Goal: Task Accomplishment & Management: Complete application form

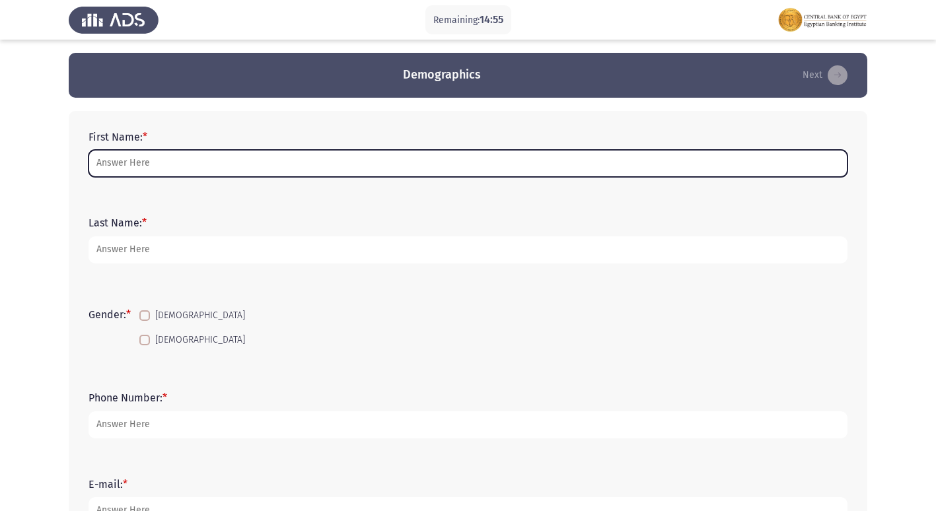
click at [237, 173] on input "First Name: *" at bounding box center [468, 163] width 759 height 27
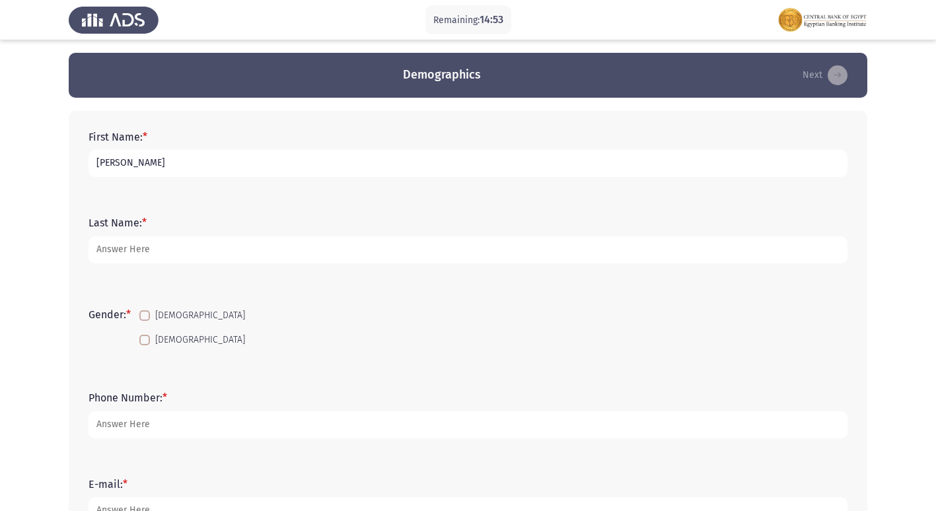
type input "[PERSON_NAME]"
type input "adel"
click at [146, 320] on span at bounding box center [144, 316] width 11 height 11
click at [145, 321] on input "[DEMOGRAPHIC_DATA]" at bounding box center [144, 321] width 1 height 1
checkbox input "true"
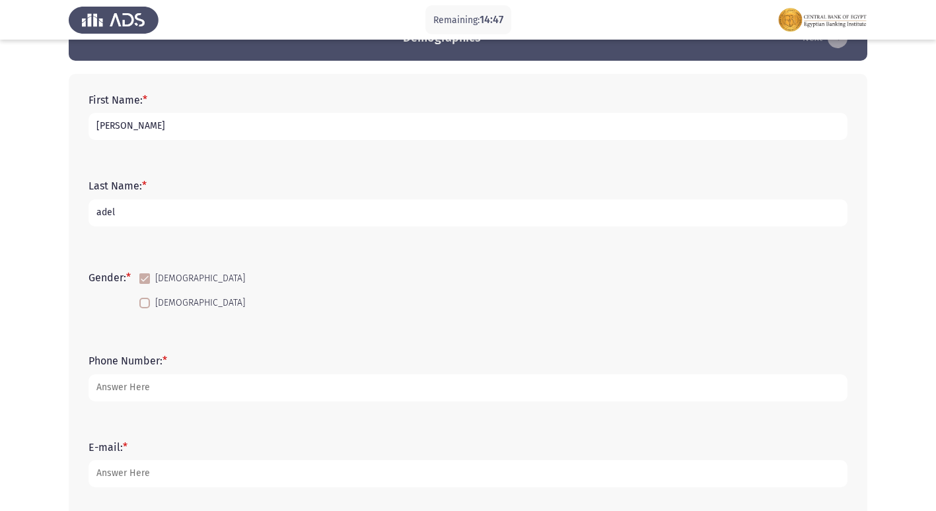
scroll to position [66, 0]
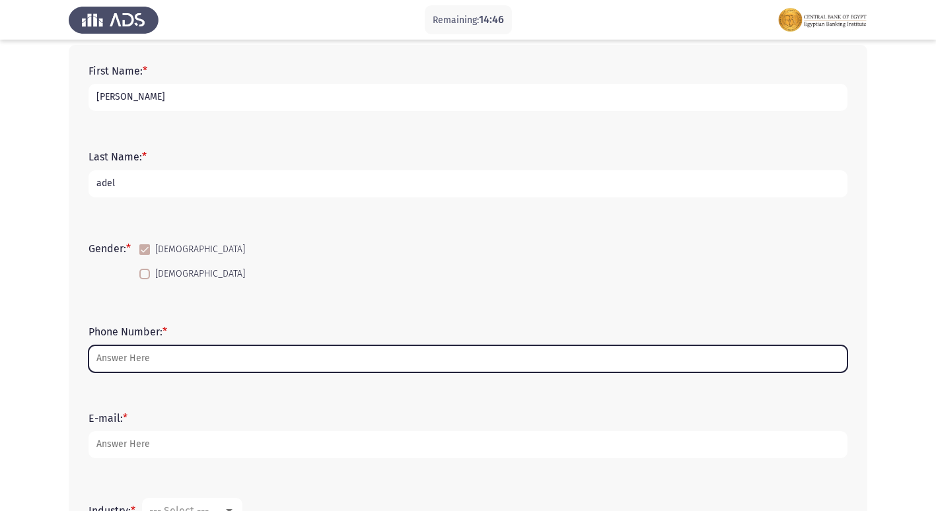
click at [184, 353] on input "Phone Number: *" at bounding box center [468, 359] width 759 height 27
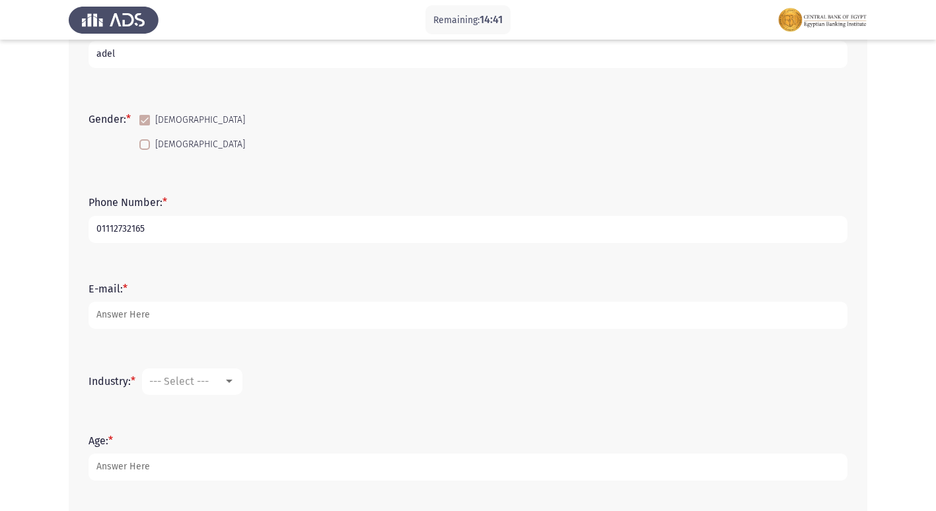
scroll to position [198, 0]
type input "01112732165"
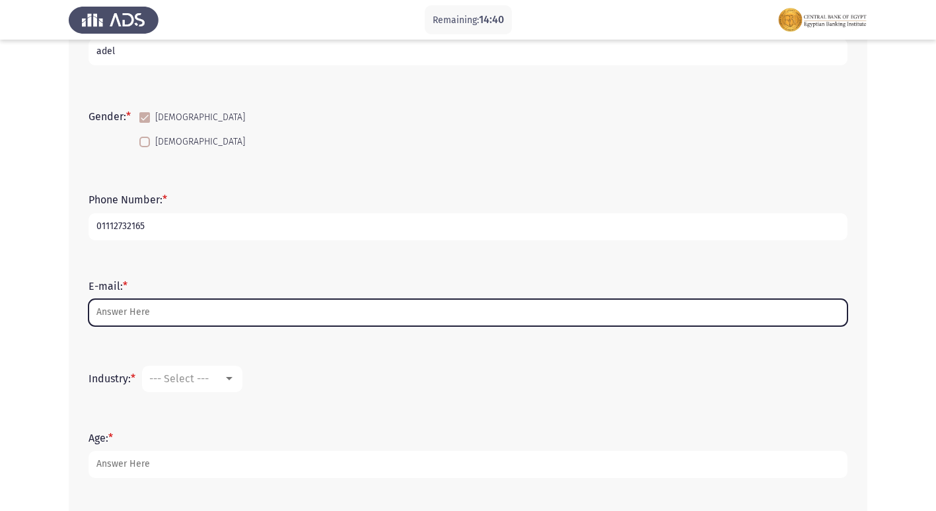
click at [202, 308] on input "E-mail: *" at bounding box center [468, 312] width 759 height 27
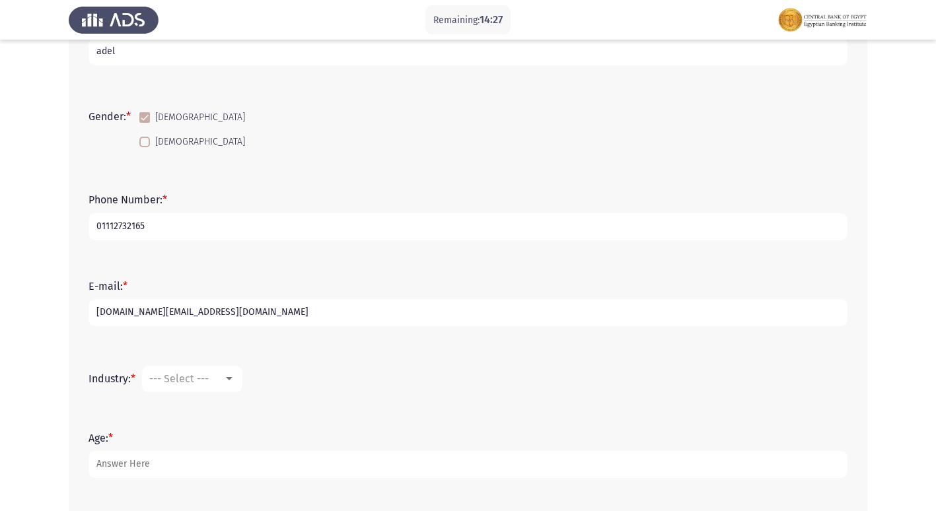
type input "[DOMAIN_NAME][EMAIL_ADDRESS][DOMAIN_NAME]"
click at [239, 382] on mat-select "--- Select ---" at bounding box center [192, 379] width 100 height 26
click at [231, 381] on div at bounding box center [229, 378] width 7 height 3
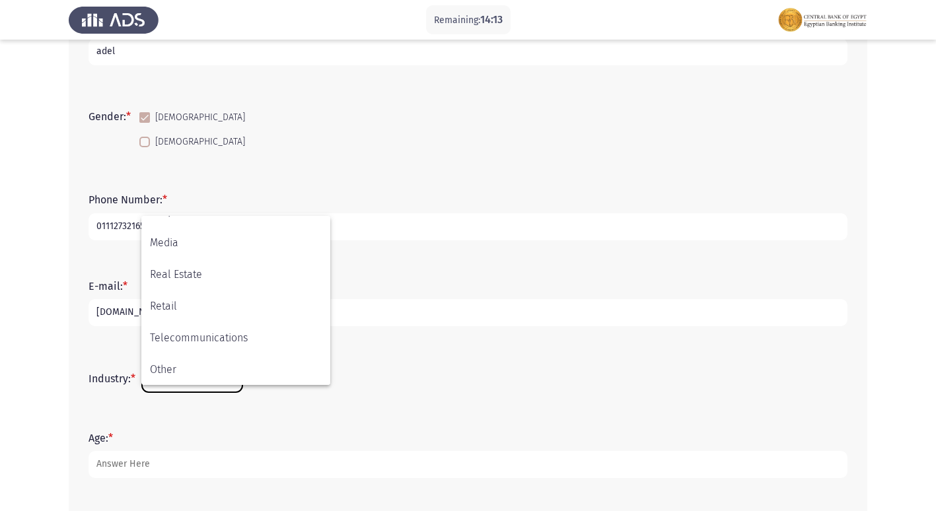
scroll to position [465, 0]
click at [239, 359] on span "Other" at bounding box center [236, 369] width 172 height 32
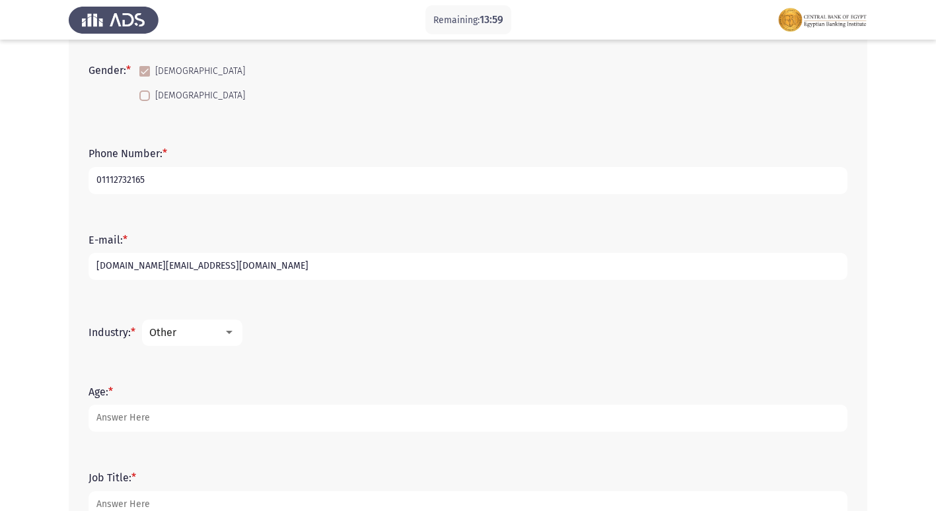
scroll to position [264, 0]
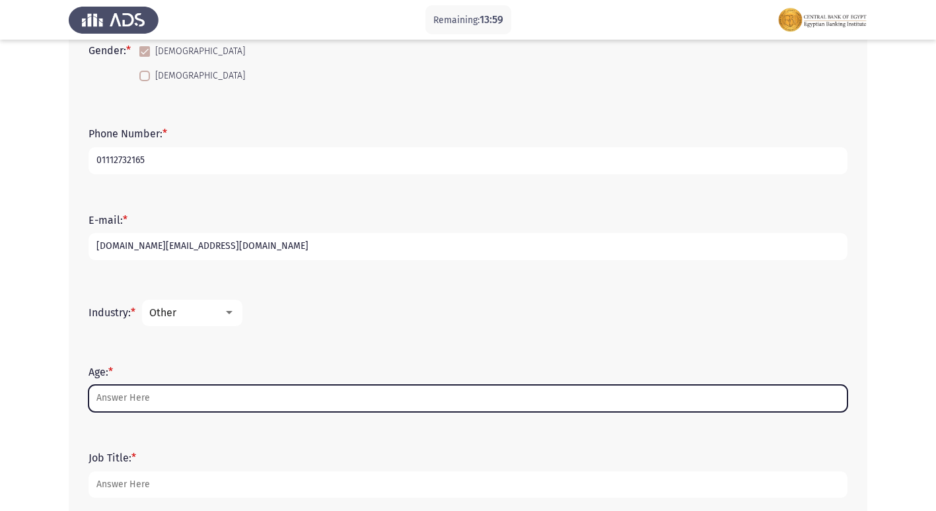
click at [174, 398] on input "Age: *" at bounding box center [468, 398] width 759 height 27
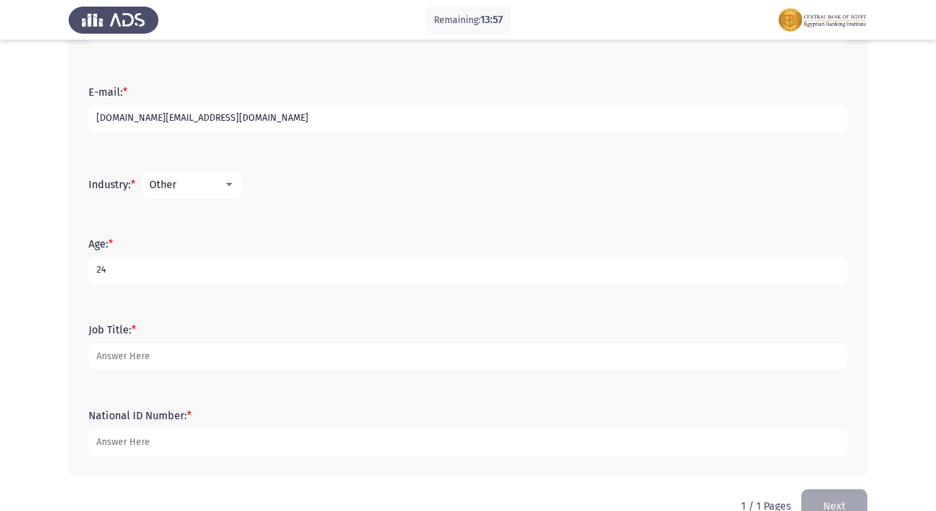
scroll to position [396, 0]
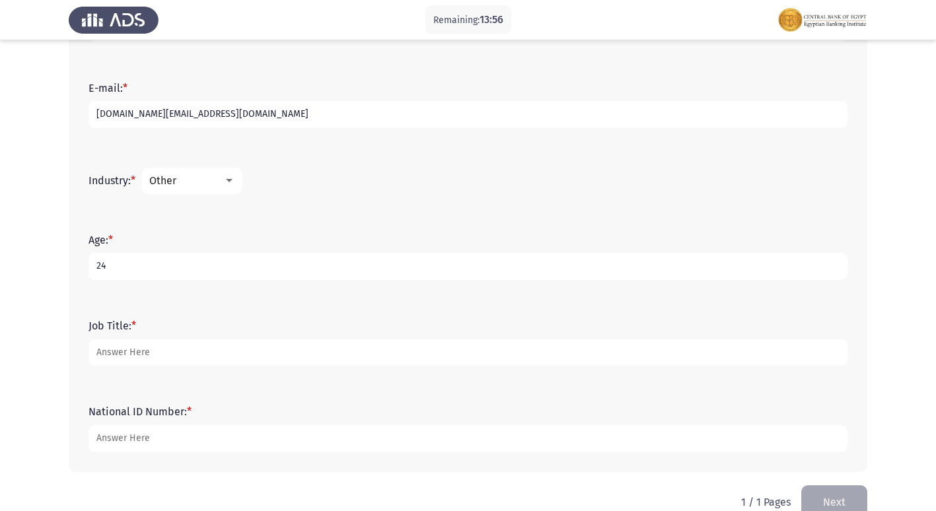
type input "24"
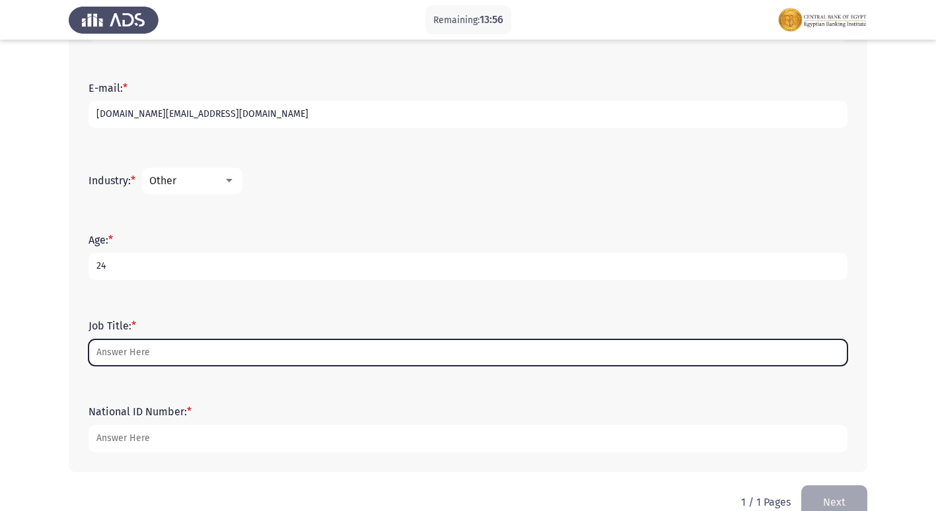
click at [306, 353] on input "Job Title: *" at bounding box center [468, 353] width 759 height 27
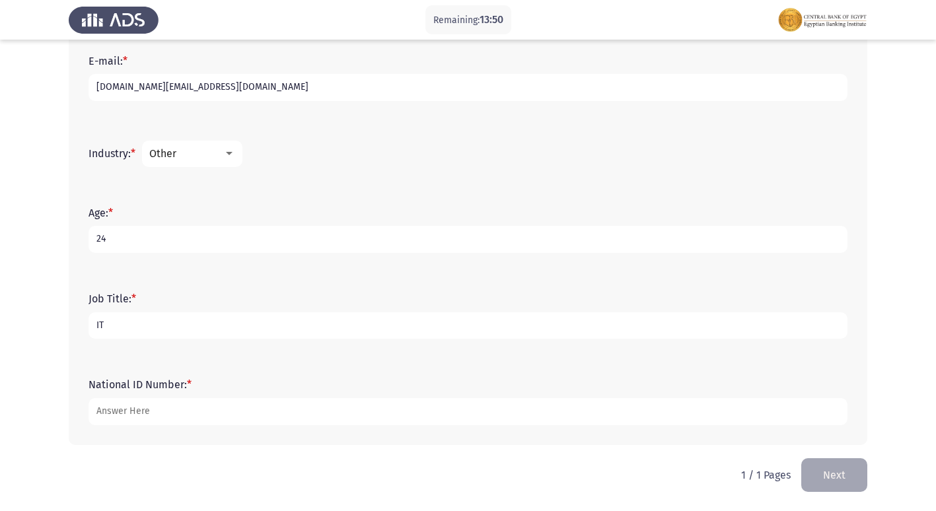
type input "IT"
click at [247, 390] on form "National ID Number: *" at bounding box center [468, 402] width 759 height 46
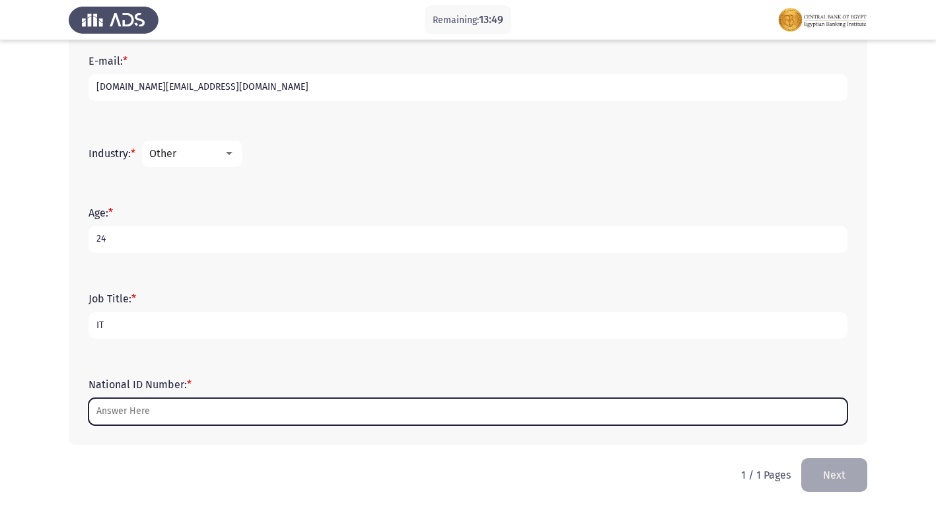
click at [248, 408] on input "National ID Number: *" at bounding box center [468, 411] width 759 height 27
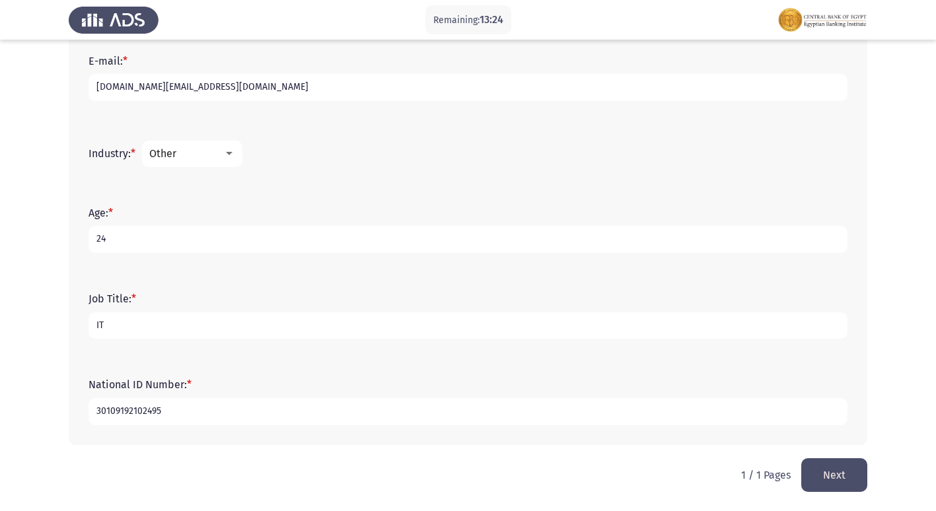
type input "30109192102495"
click at [832, 484] on button "Next" at bounding box center [834, 476] width 66 height 34
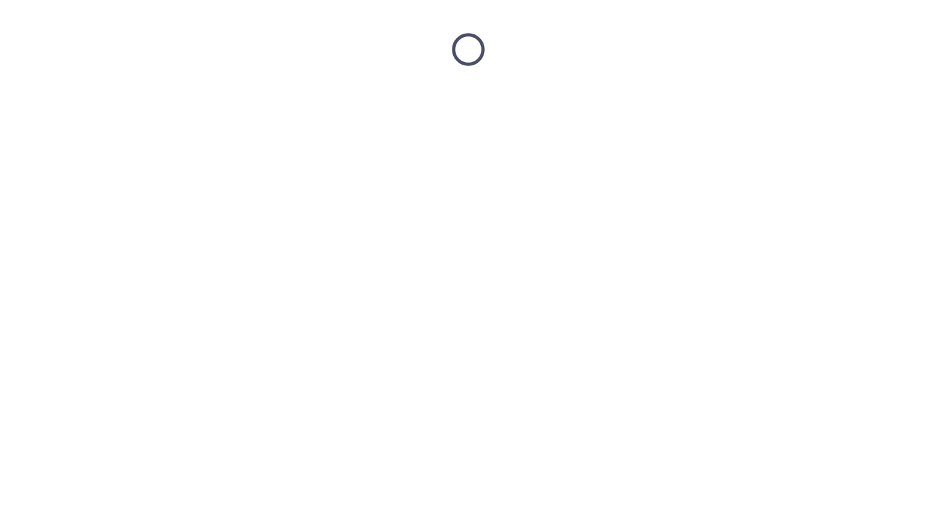
scroll to position [0, 0]
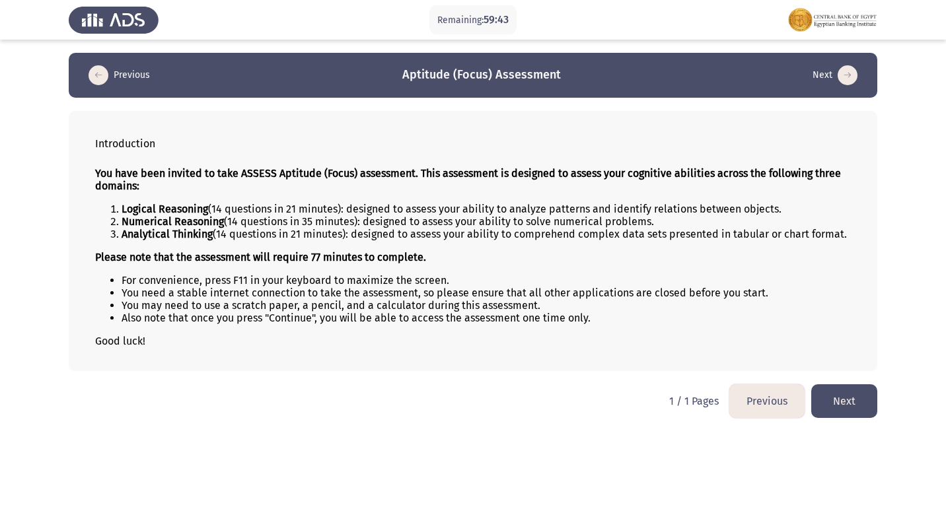
click at [869, 410] on button "Next" at bounding box center [844, 402] width 66 height 34
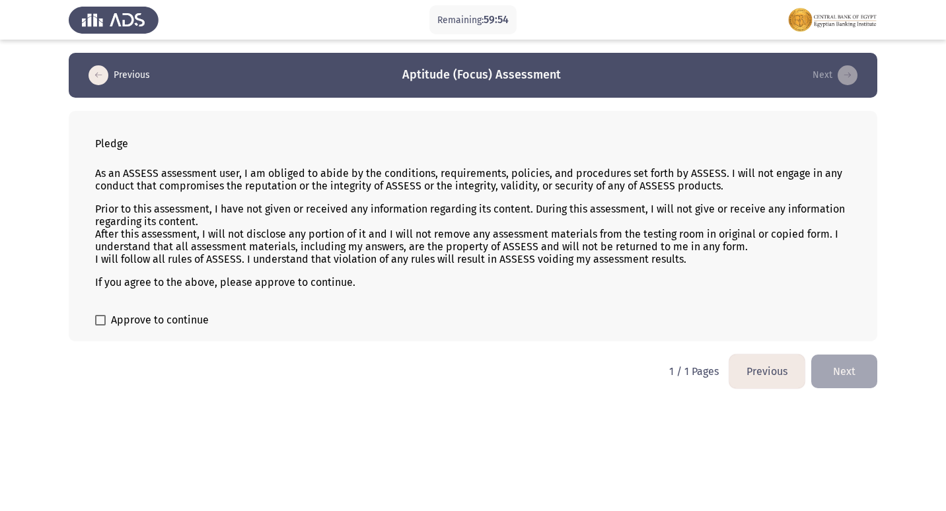
click at [172, 322] on span "Approve to continue" at bounding box center [160, 321] width 98 height 16
click at [100, 326] on input "Approve to continue" at bounding box center [100, 326] width 1 height 1
checkbox input "true"
click at [861, 377] on button "Next" at bounding box center [844, 372] width 66 height 34
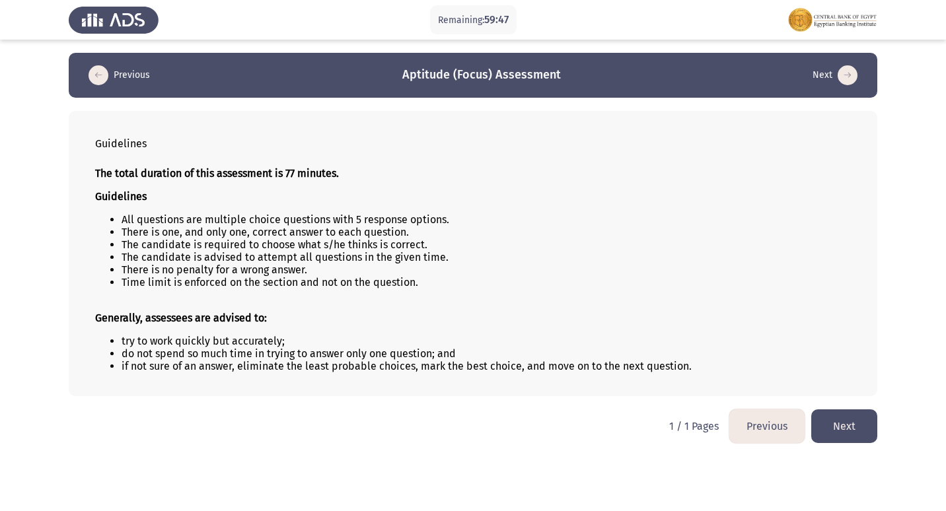
click at [855, 430] on button "Next" at bounding box center [844, 427] width 66 height 34
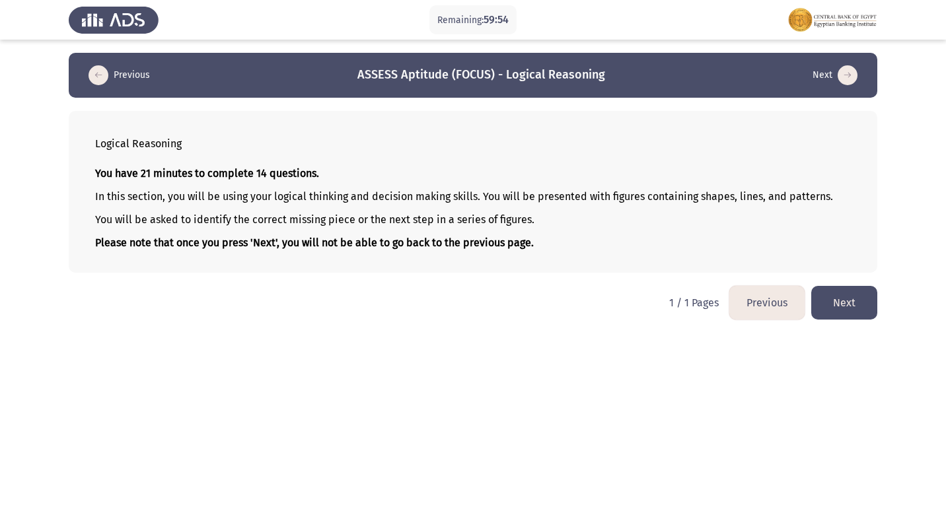
click at [835, 302] on button "Next" at bounding box center [844, 303] width 66 height 34
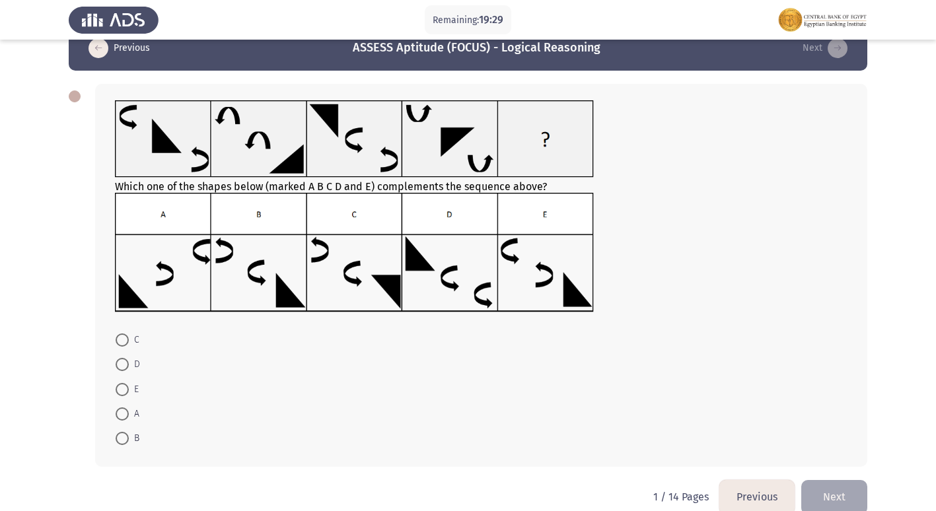
scroll to position [49, 0]
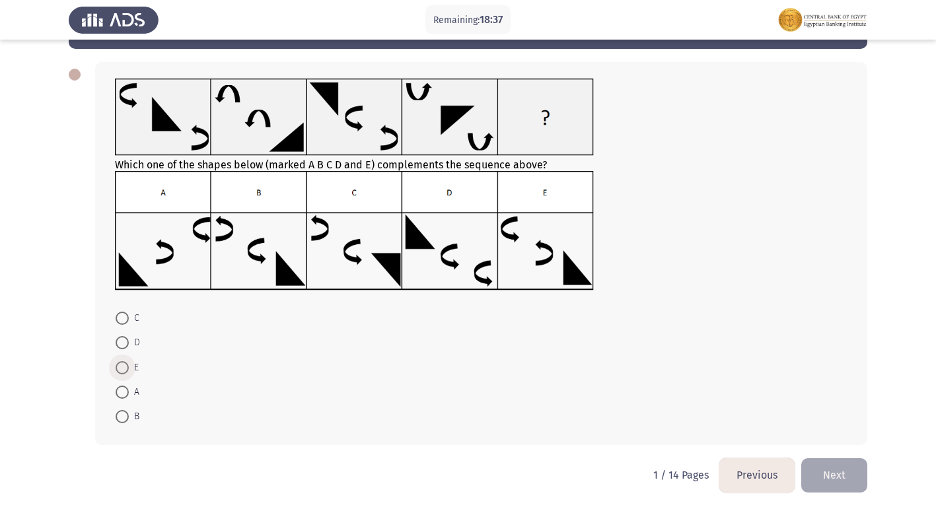
click at [126, 365] on span at bounding box center [122, 367] width 13 height 13
click at [126, 365] on input "E" at bounding box center [122, 367] width 13 height 13
radio input "true"
click at [834, 482] on button "Next" at bounding box center [834, 476] width 66 height 34
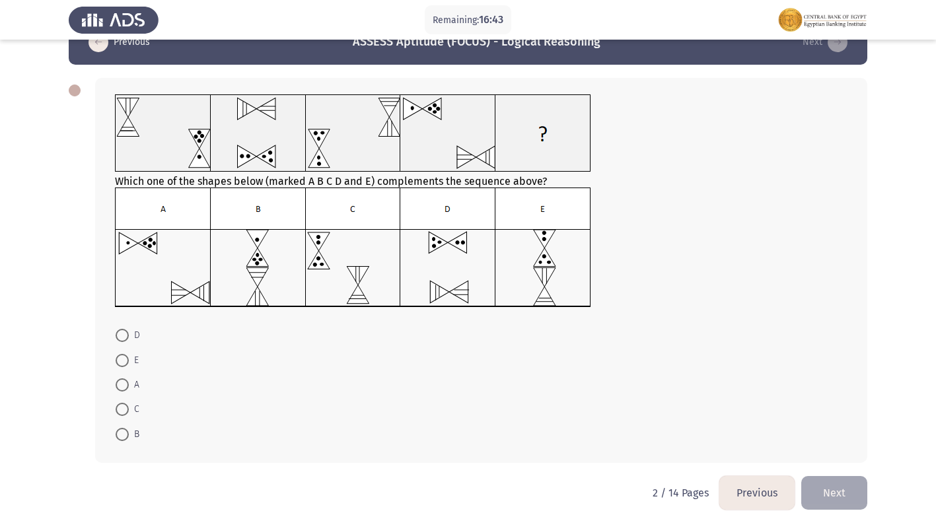
scroll to position [51, 0]
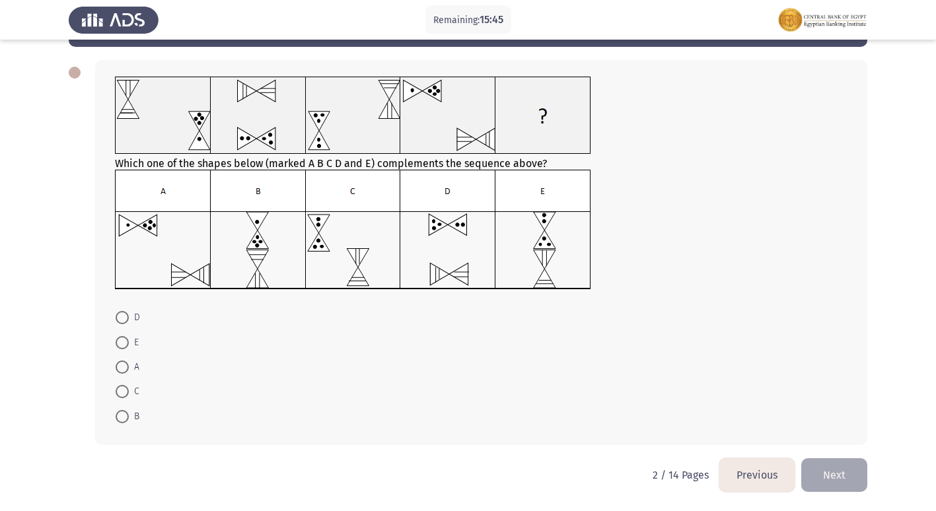
click at [131, 344] on span "E" at bounding box center [134, 343] width 10 height 16
click at [129, 344] on input "E" at bounding box center [122, 342] width 13 height 13
radio input "true"
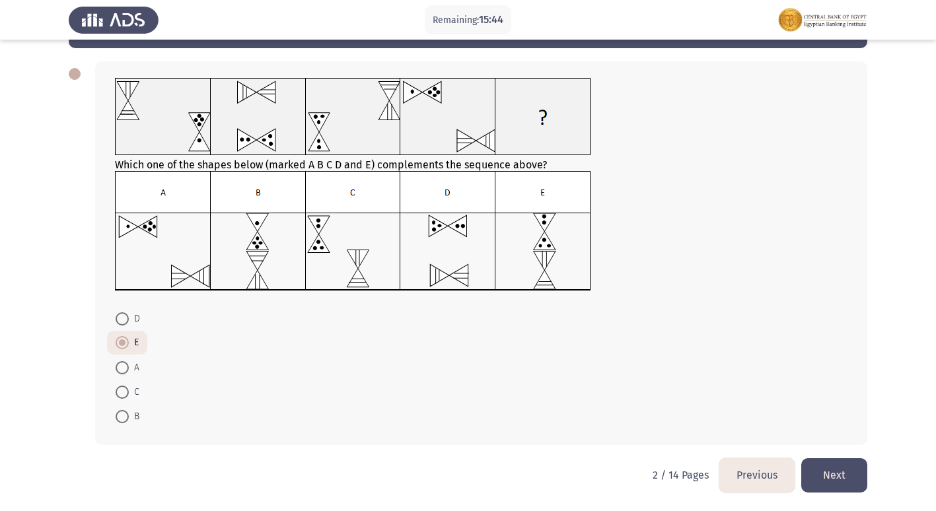
click at [846, 474] on button "Next" at bounding box center [834, 476] width 66 height 34
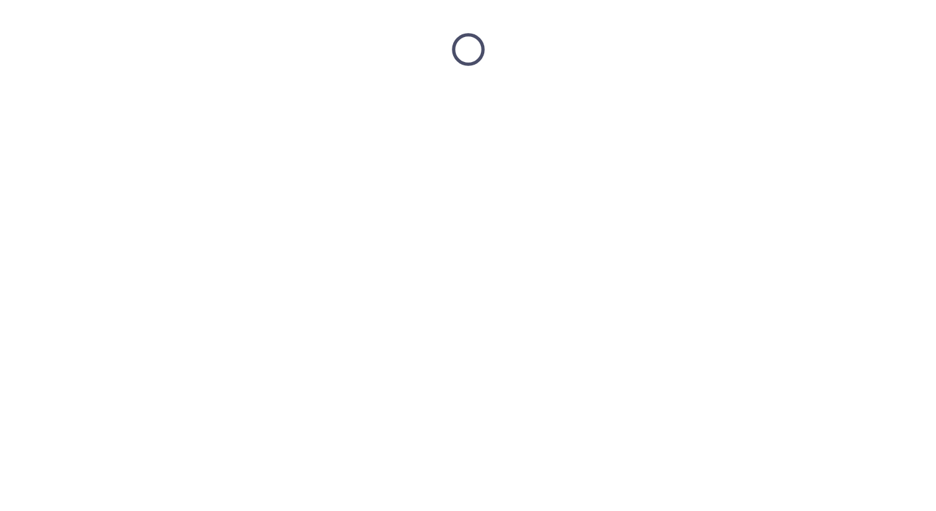
scroll to position [0, 0]
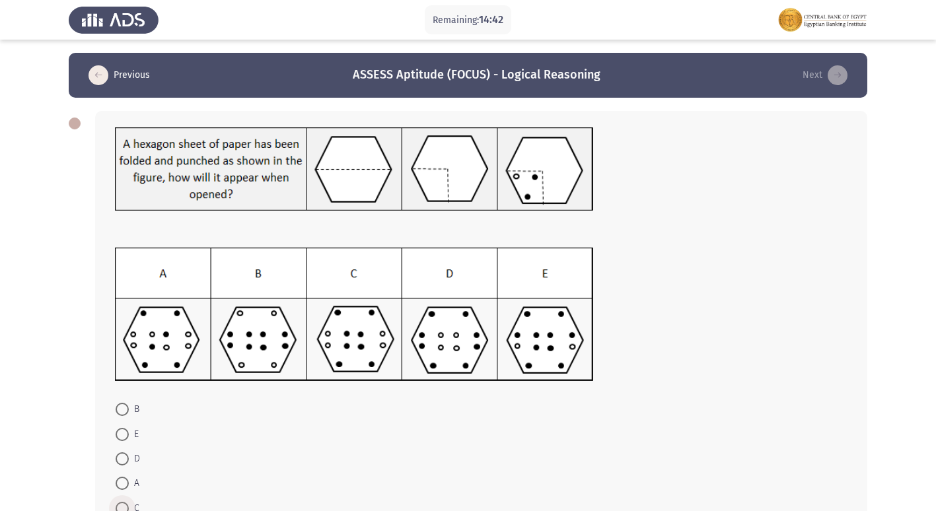
click at [128, 501] on label "C" at bounding box center [128, 509] width 24 height 16
click at [128, 502] on input "C" at bounding box center [122, 508] width 13 height 13
radio input "true"
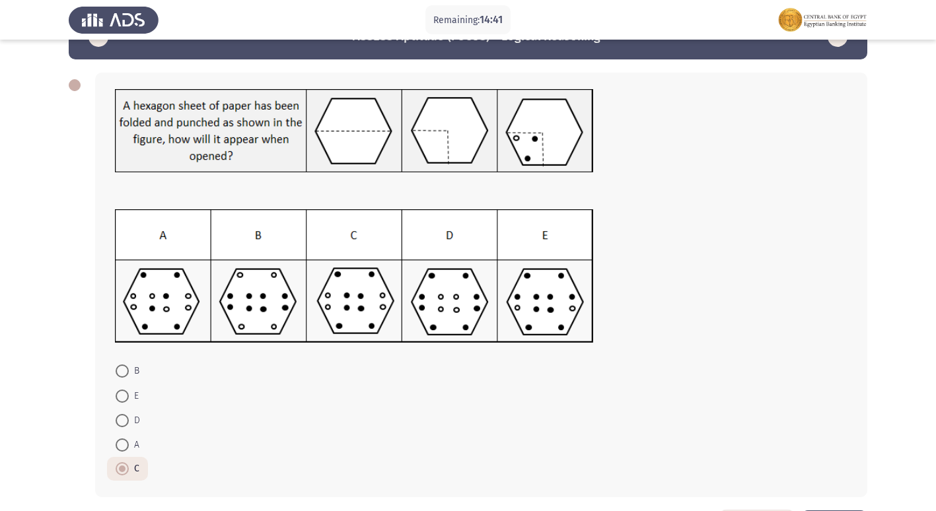
scroll to position [70, 0]
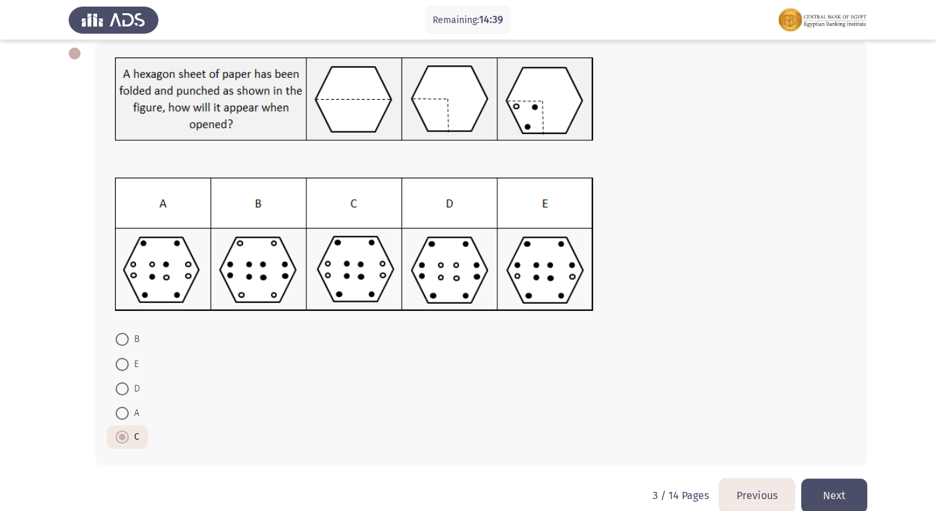
click at [832, 489] on button "Next" at bounding box center [834, 496] width 66 height 34
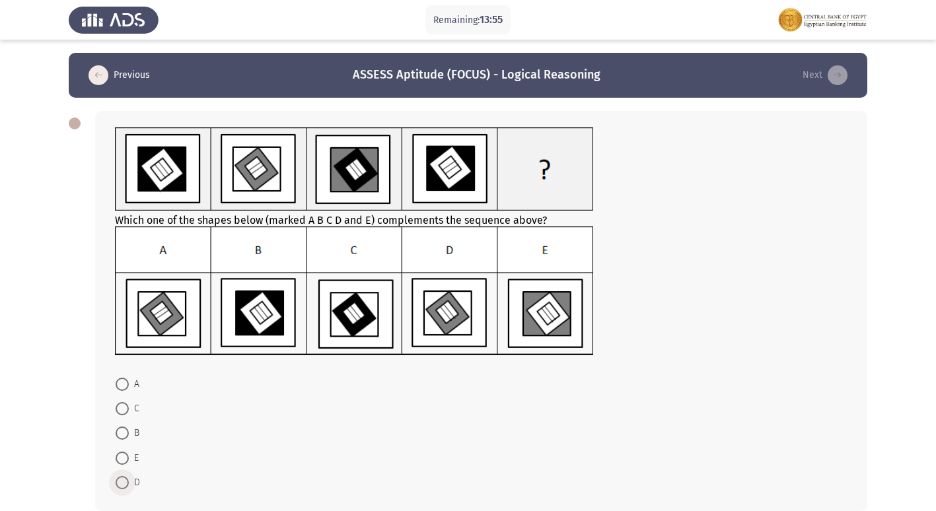
click at [126, 484] on span at bounding box center [122, 482] width 13 height 13
click at [126, 484] on input "D" at bounding box center [122, 482] width 13 height 13
radio input "true"
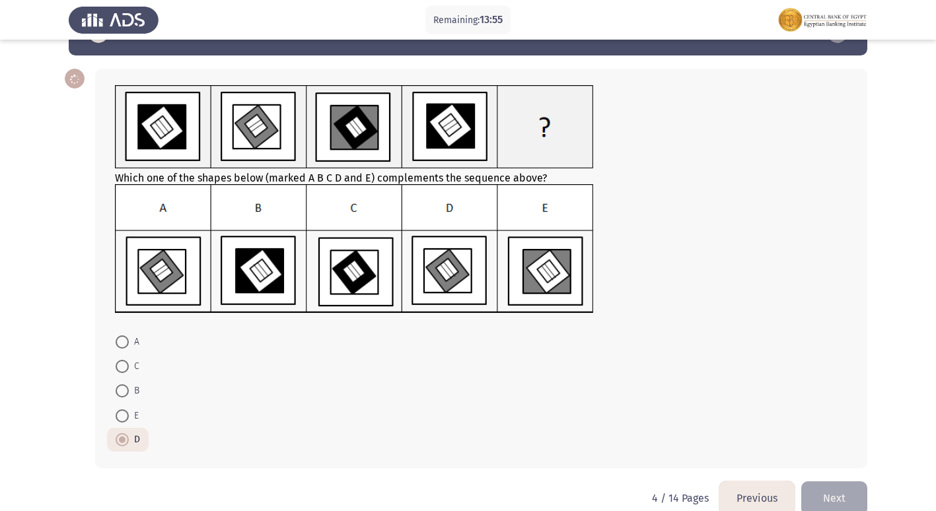
scroll to position [65, 0]
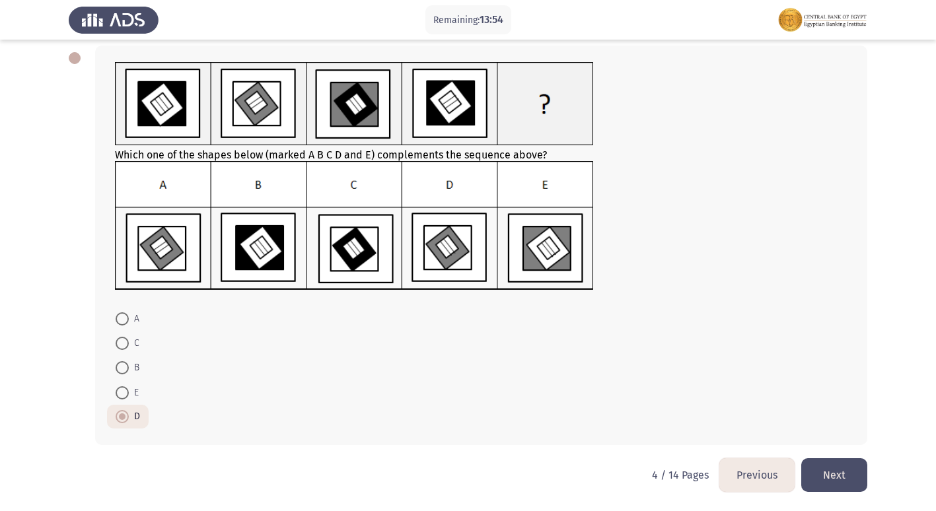
click at [868, 476] on html "Remaining: 13:54 Previous ASSESS Aptitude (FOCUS) - Logical Reasoning Next Whic…" at bounding box center [468, 223] width 936 height 577
click at [838, 468] on button "Next" at bounding box center [834, 476] width 66 height 34
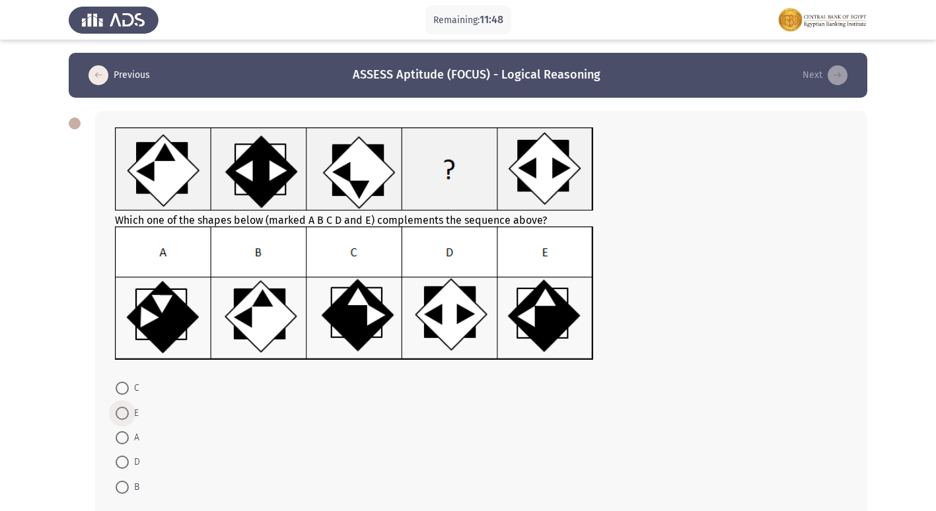
drag, startPoint x: 119, startPoint y: 413, endPoint x: 449, endPoint y: 414, distance: 330.4
click at [118, 412] on span at bounding box center [122, 413] width 13 height 13
click at [118, 412] on input "E" at bounding box center [122, 413] width 13 height 13
radio input "true"
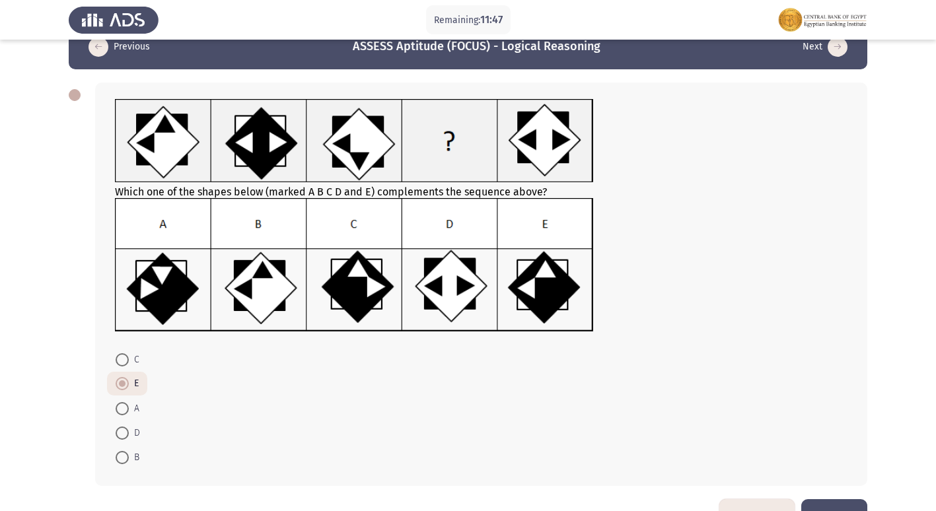
scroll to position [69, 0]
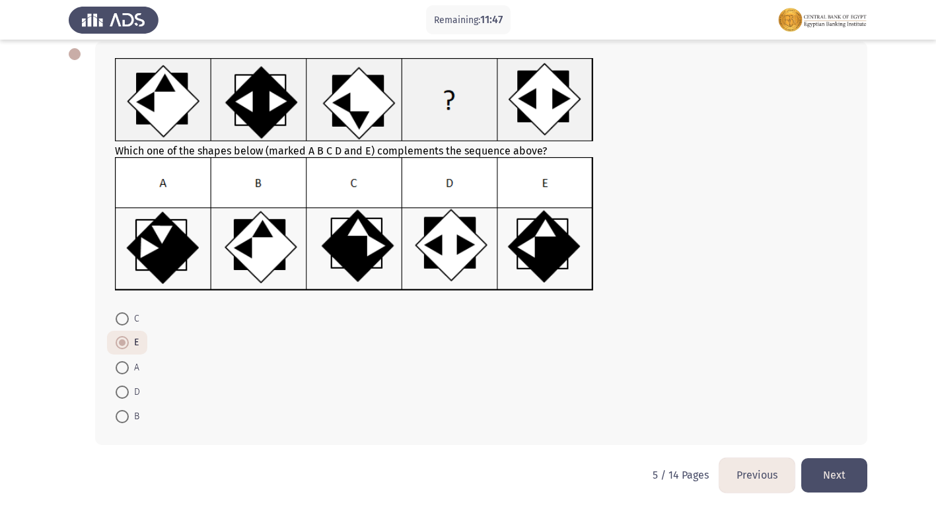
click at [830, 466] on button "Next" at bounding box center [834, 476] width 66 height 34
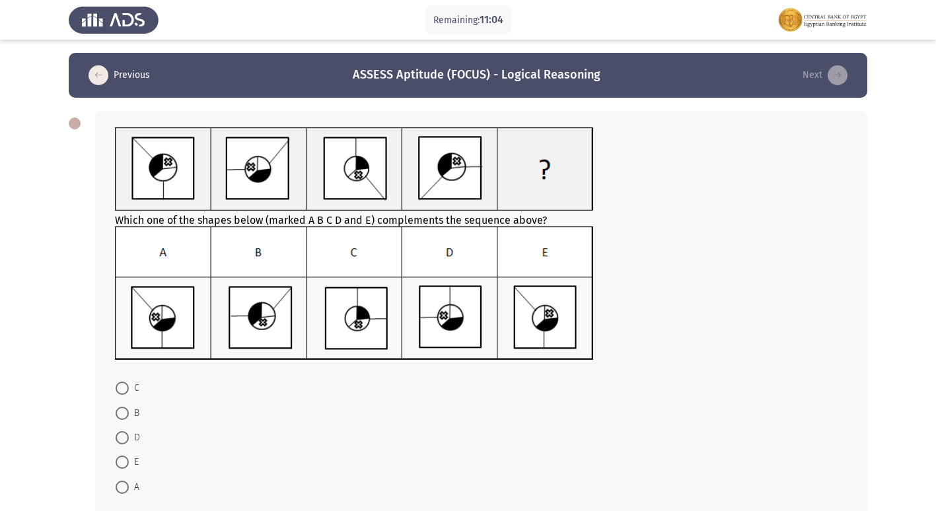
click at [128, 485] on span at bounding box center [122, 487] width 13 height 13
click at [128, 485] on input "A" at bounding box center [122, 487] width 13 height 13
radio input "true"
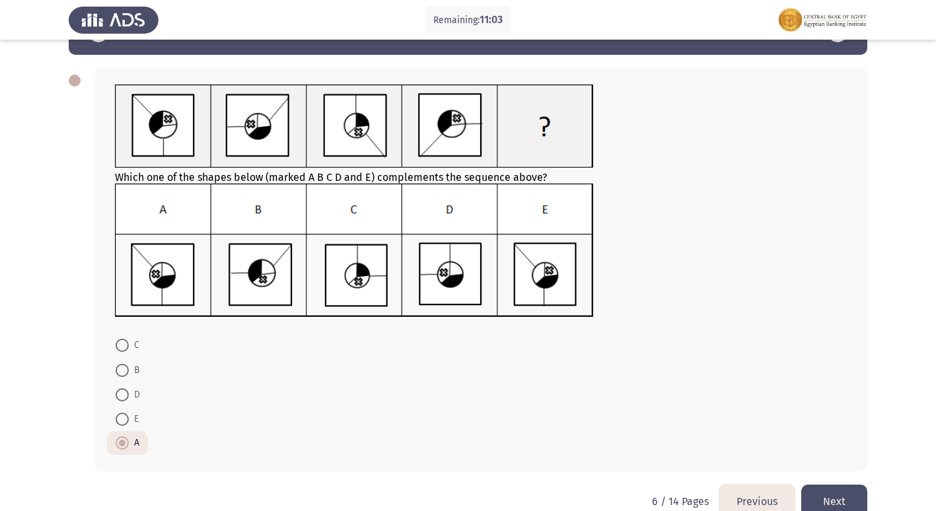
scroll to position [66, 0]
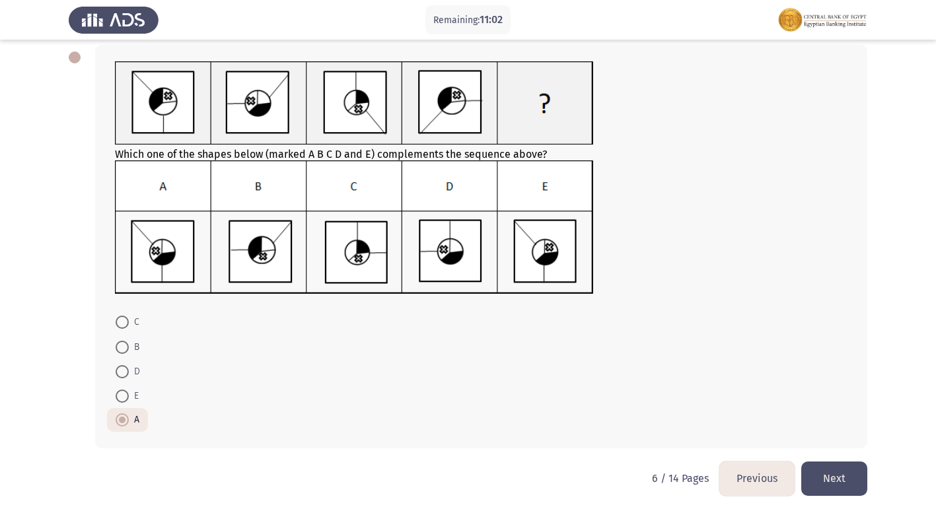
click at [862, 470] on button "Next" at bounding box center [834, 479] width 66 height 34
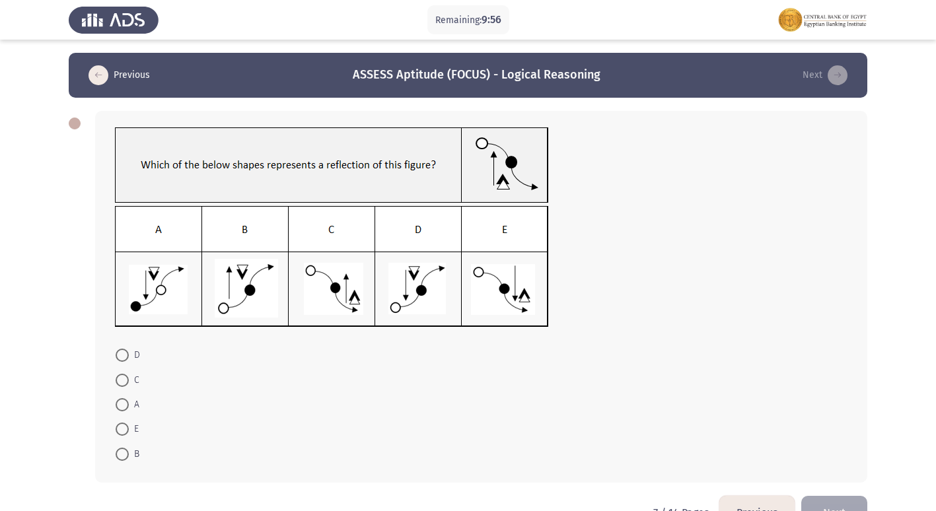
click at [129, 355] on span "D" at bounding box center [134, 356] width 11 height 16
click at [129, 355] on input "D" at bounding box center [122, 355] width 13 height 13
radio input "true"
click at [823, 501] on button "Next" at bounding box center [834, 512] width 66 height 34
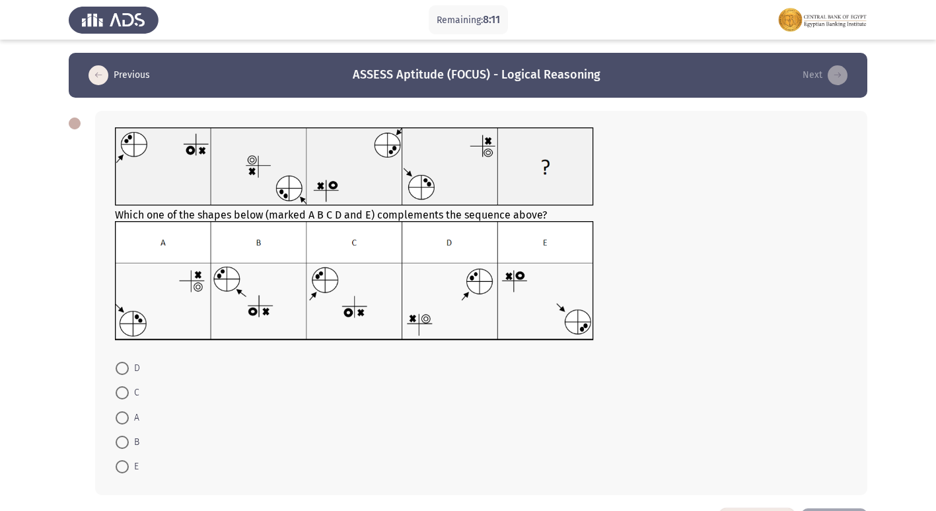
click at [126, 397] on span at bounding box center [122, 393] width 13 height 13
click at [126, 397] on input "C" at bounding box center [122, 393] width 13 height 13
radio input "true"
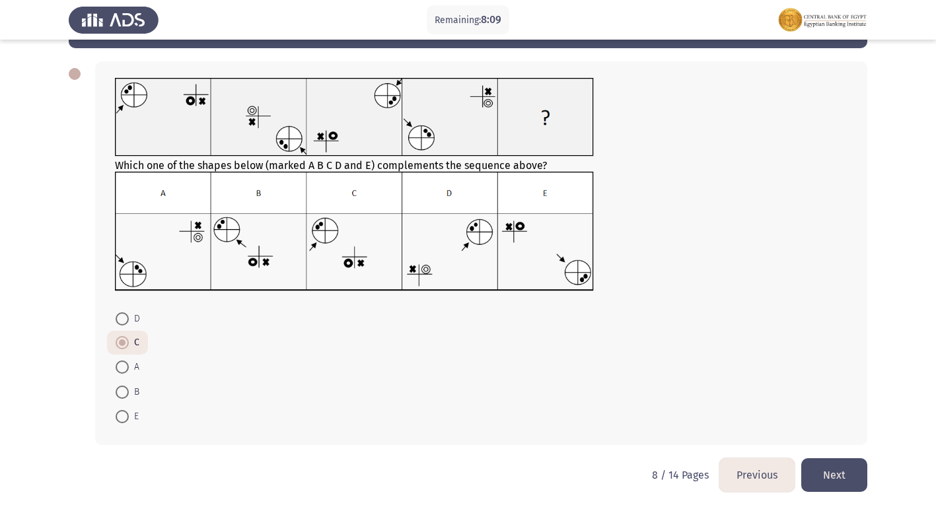
click at [838, 468] on button "Next" at bounding box center [834, 476] width 66 height 34
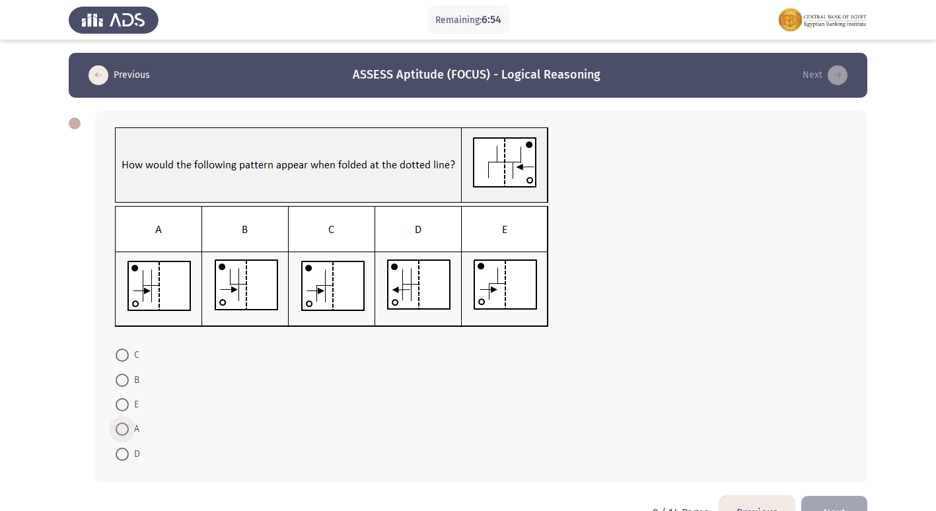
click at [123, 424] on span at bounding box center [122, 429] width 13 height 13
click at [123, 424] on input "A" at bounding box center [122, 429] width 13 height 13
radio input "true"
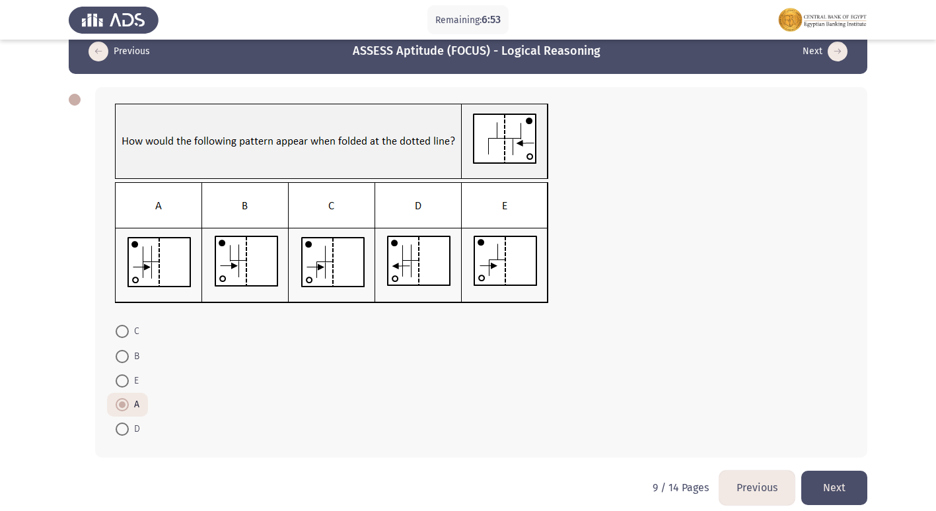
scroll to position [36, 0]
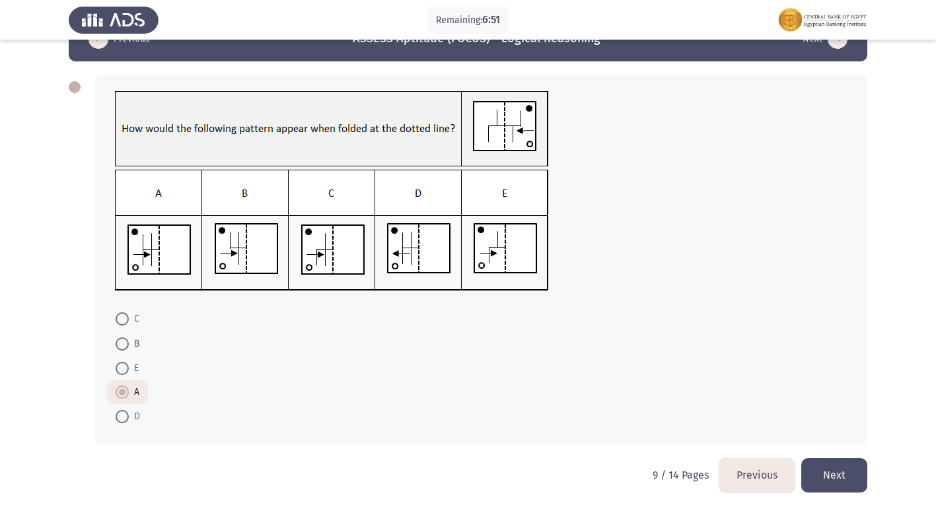
click at [855, 478] on button "Next" at bounding box center [834, 476] width 66 height 34
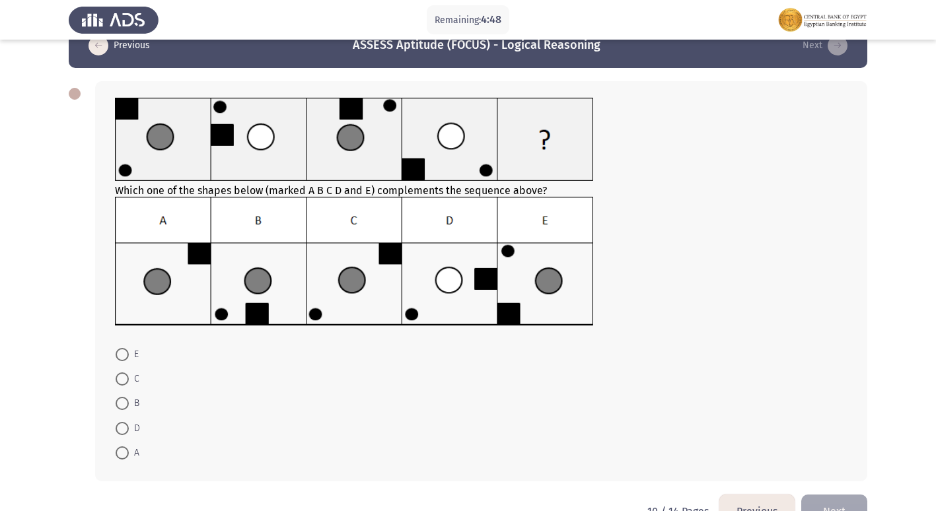
scroll to position [0, 0]
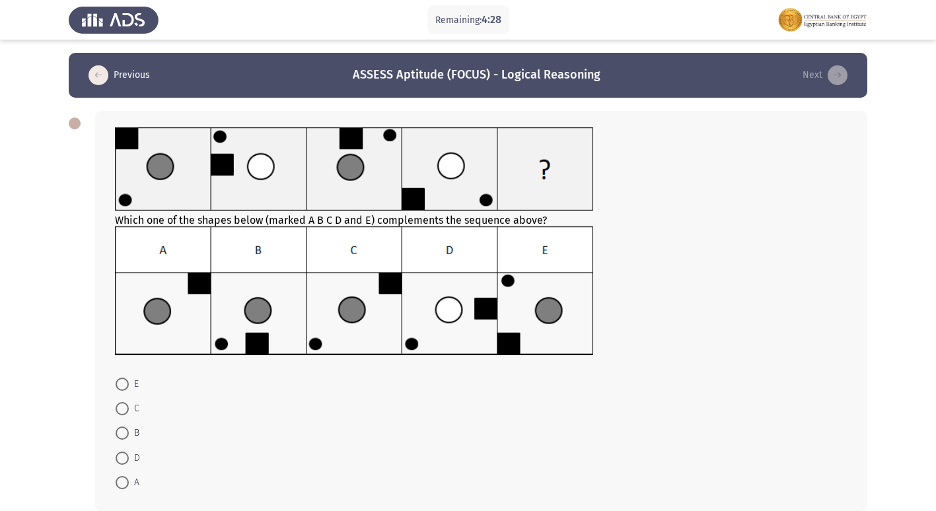
click at [126, 410] on span at bounding box center [122, 408] width 13 height 13
click at [126, 410] on input "C" at bounding box center [122, 408] width 13 height 13
radio input "true"
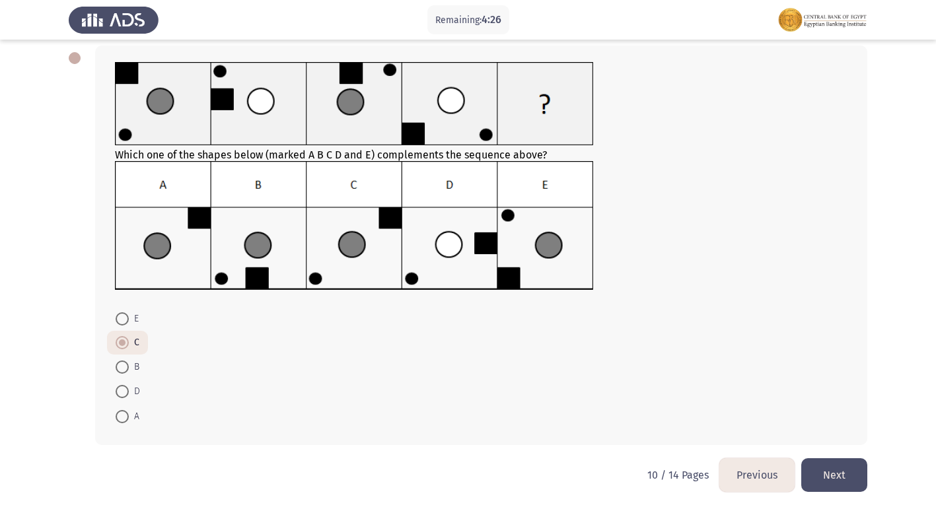
click at [855, 464] on button "Next" at bounding box center [834, 476] width 66 height 34
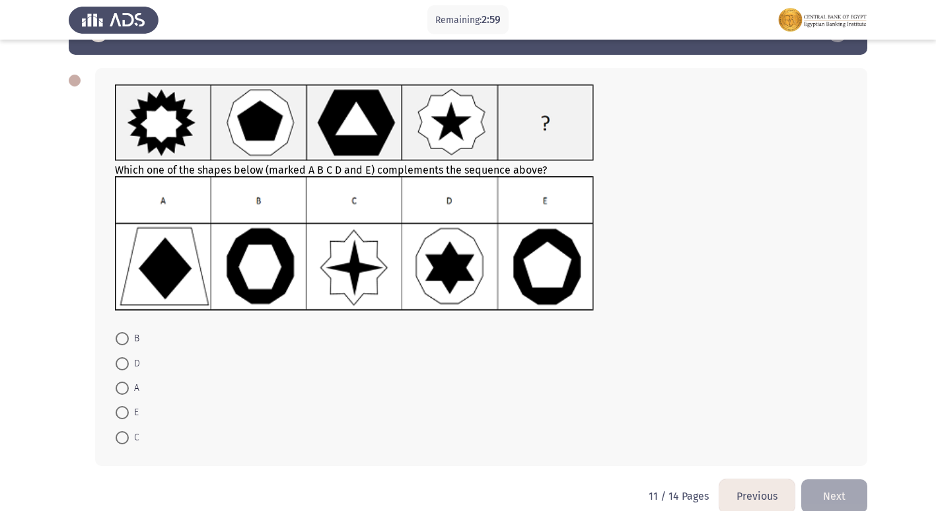
scroll to position [64, 0]
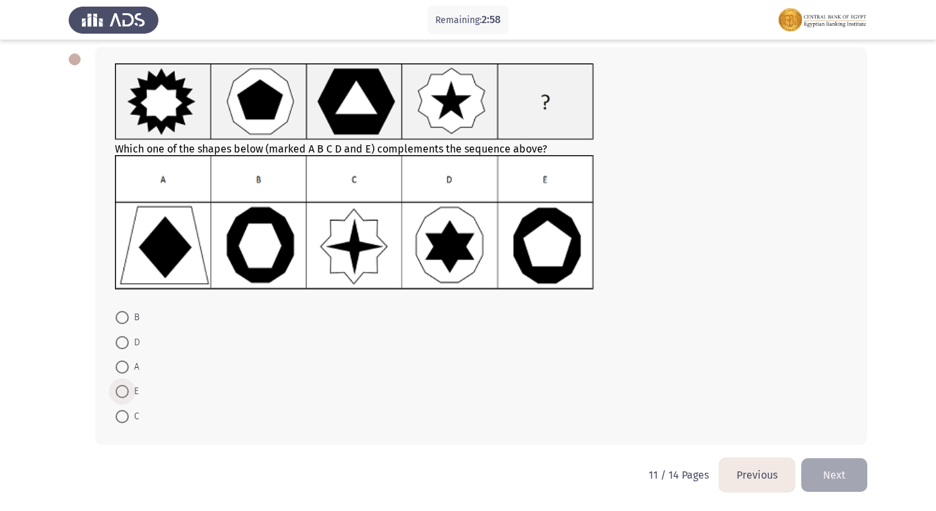
click at [133, 388] on span "E" at bounding box center [134, 392] width 10 height 16
click at [129, 388] on input "E" at bounding box center [122, 391] width 13 height 13
radio input "true"
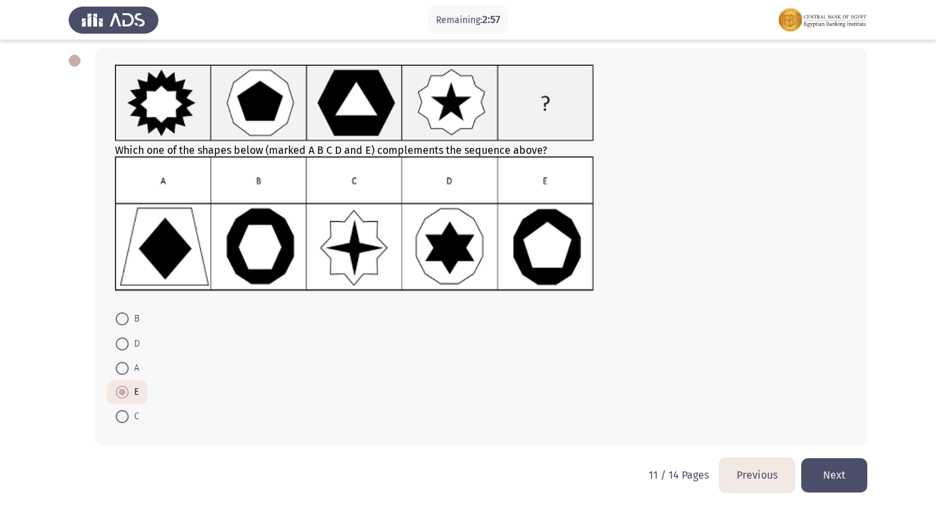
click at [844, 466] on button "Next" at bounding box center [834, 476] width 66 height 34
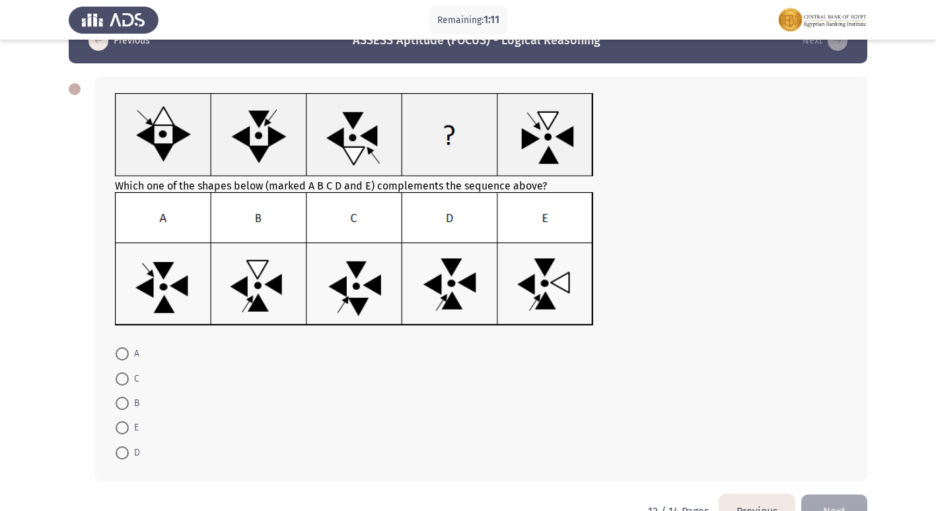
scroll to position [66, 0]
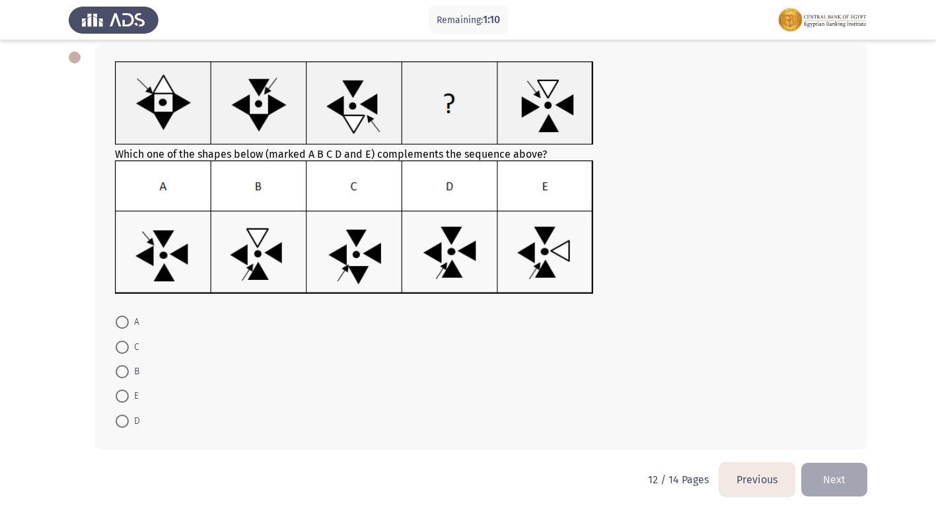
click at [116, 355] on mat-radio-button "C" at bounding box center [127, 346] width 41 height 24
click at [122, 351] on span at bounding box center [122, 347] width 13 height 13
click at [122, 351] on input "C" at bounding box center [122, 347] width 13 height 13
radio input "true"
click at [832, 476] on button "Next" at bounding box center [834, 479] width 66 height 34
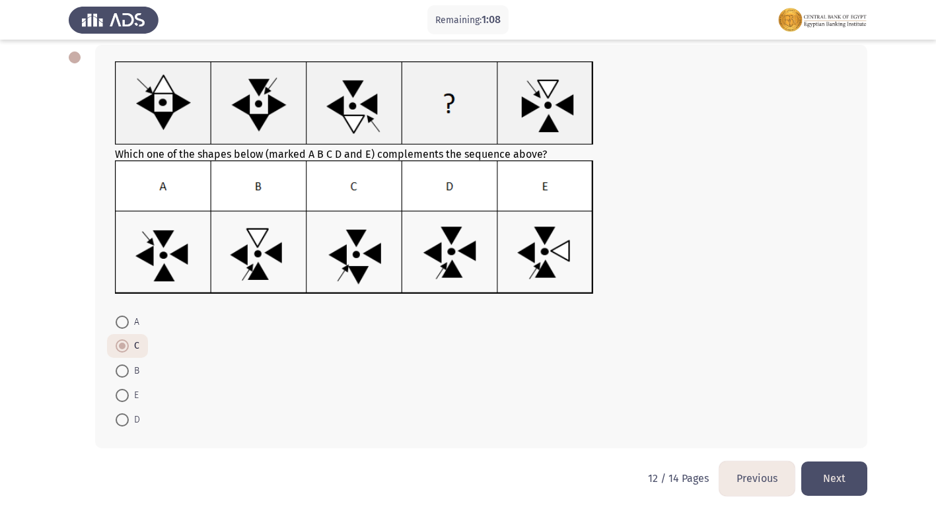
scroll to position [0, 0]
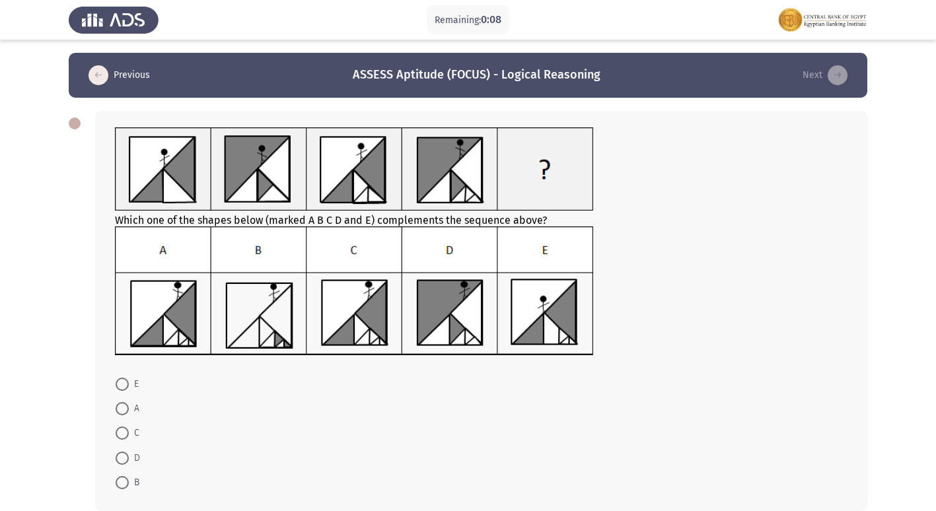
click at [121, 436] on span at bounding box center [122, 433] width 13 height 13
click at [121, 436] on input "C" at bounding box center [122, 433] width 13 height 13
radio input "true"
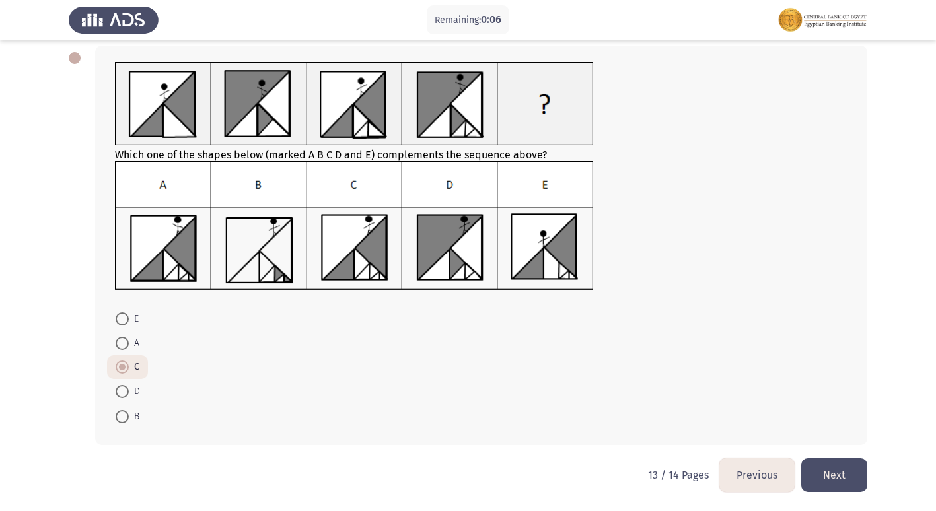
click at [832, 482] on button "Next" at bounding box center [834, 476] width 66 height 34
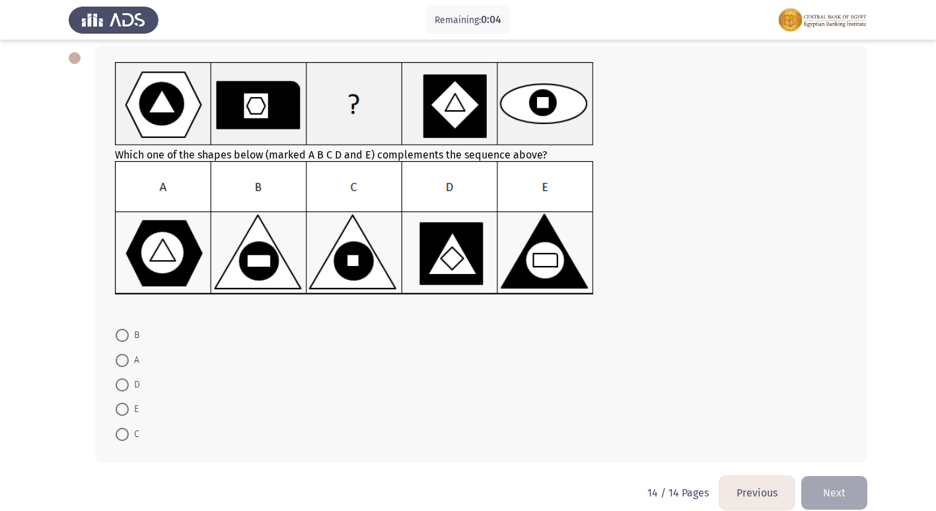
scroll to position [66, 0]
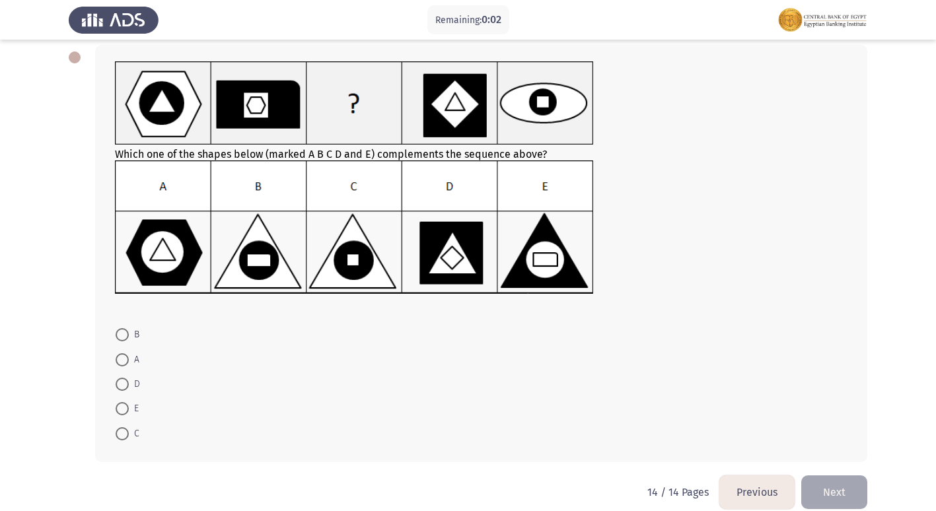
click at [123, 383] on span at bounding box center [122, 384] width 13 height 13
click at [123, 383] on input "D" at bounding box center [122, 384] width 13 height 13
radio input "true"
click at [852, 492] on button "Next" at bounding box center [834, 491] width 66 height 34
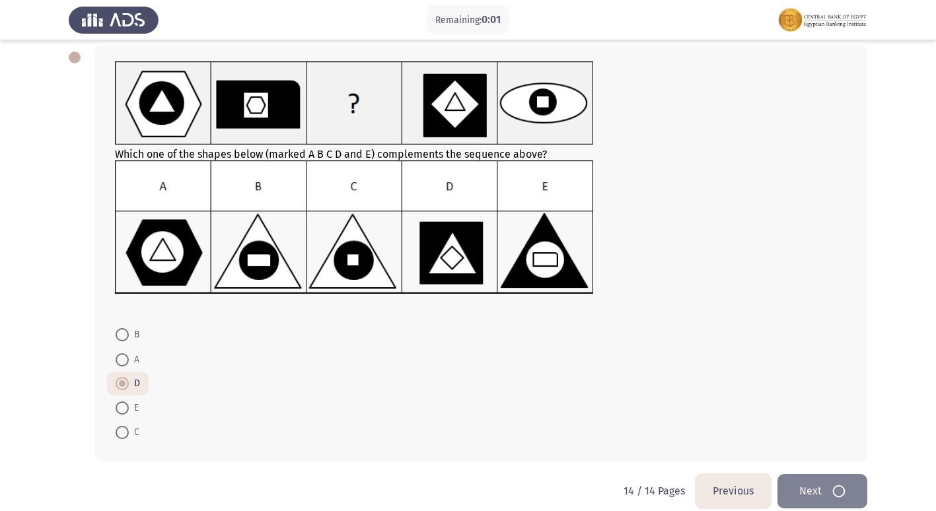
scroll to position [0, 0]
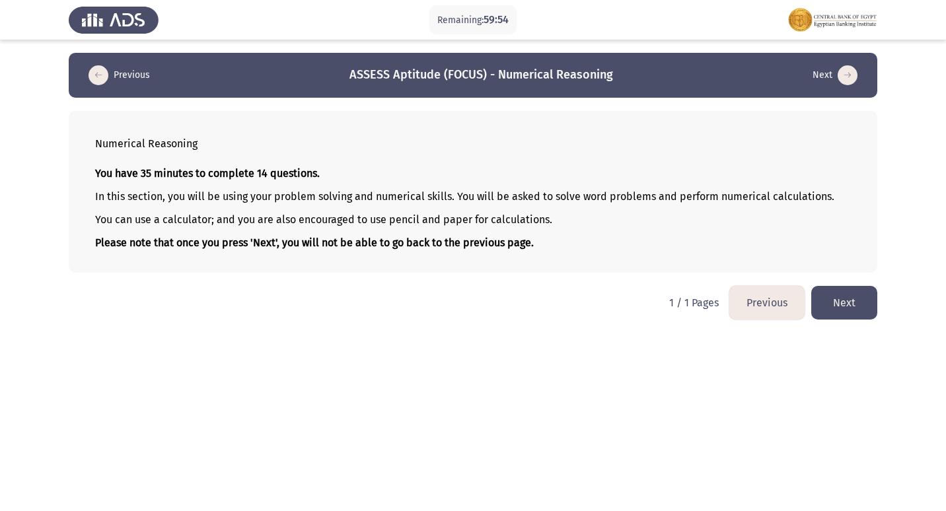
click at [829, 299] on button "Next" at bounding box center [844, 303] width 66 height 34
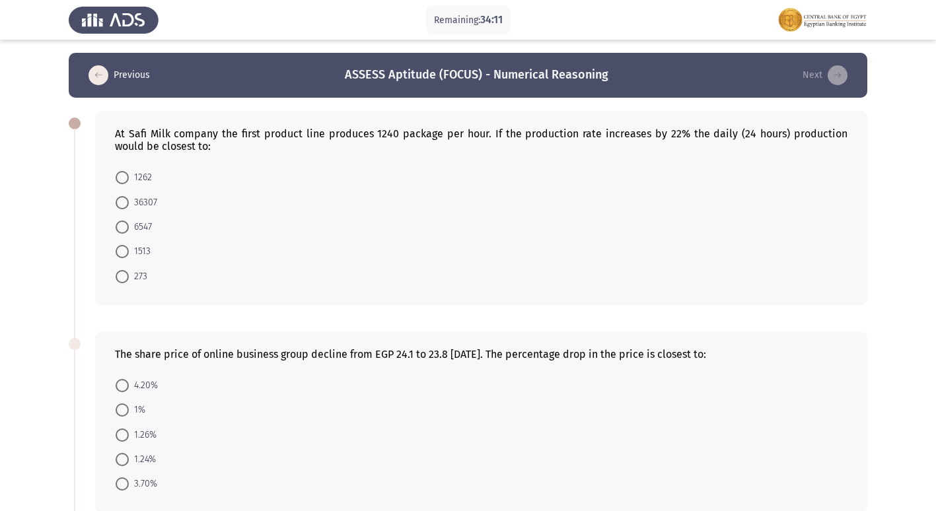
click at [139, 205] on span "36307" at bounding box center [143, 203] width 28 height 16
click at [129, 205] on input "36307" at bounding box center [122, 202] width 13 height 13
radio input "true"
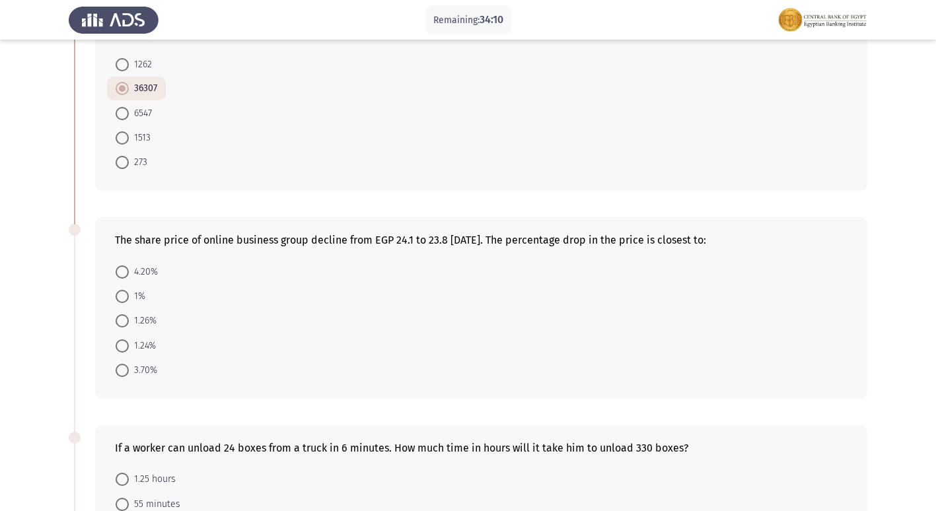
scroll to position [132, 0]
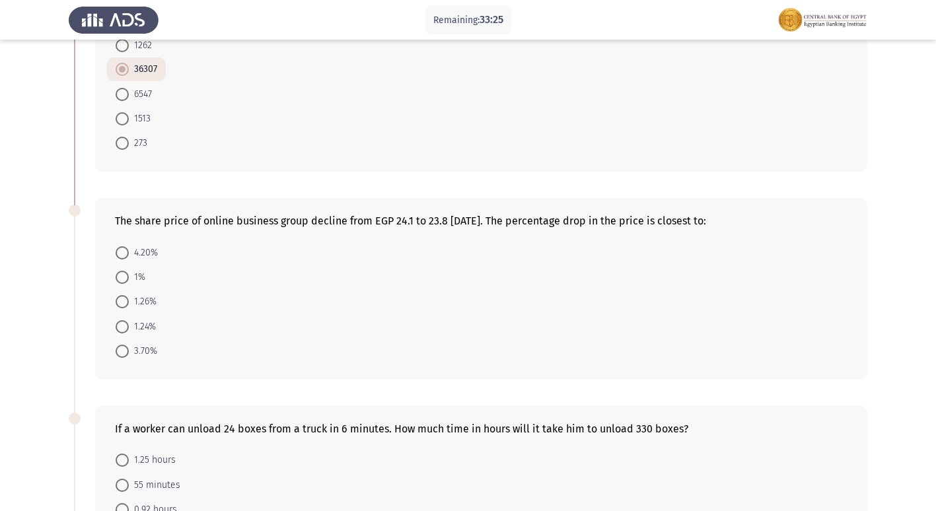
click at [128, 329] on span at bounding box center [122, 326] width 13 height 13
click at [128, 329] on input "1.24%" at bounding box center [122, 326] width 13 height 13
radio input "true"
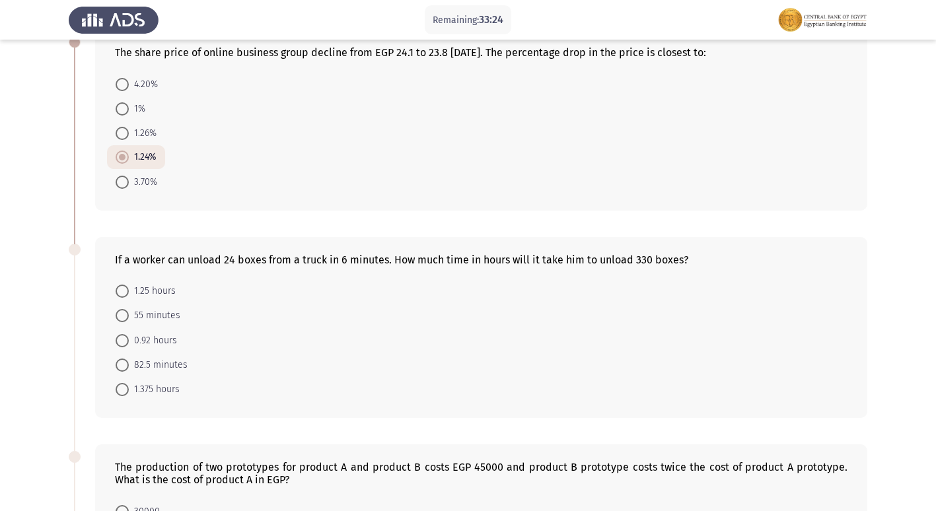
scroll to position [330, 0]
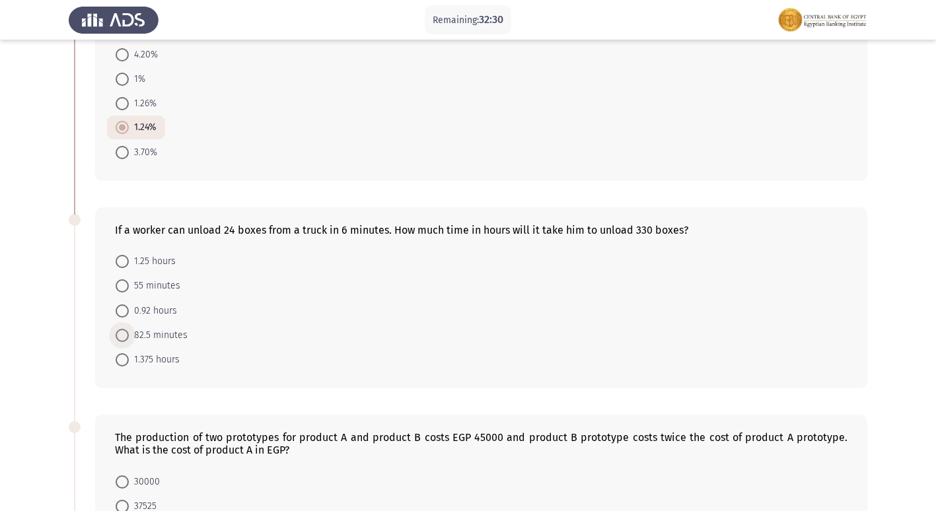
click at [123, 328] on label "82.5 minutes" at bounding box center [152, 336] width 72 height 16
click at [123, 329] on input "82.5 minutes" at bounding box center [122, 335] width 13 height 13
radio input "true"
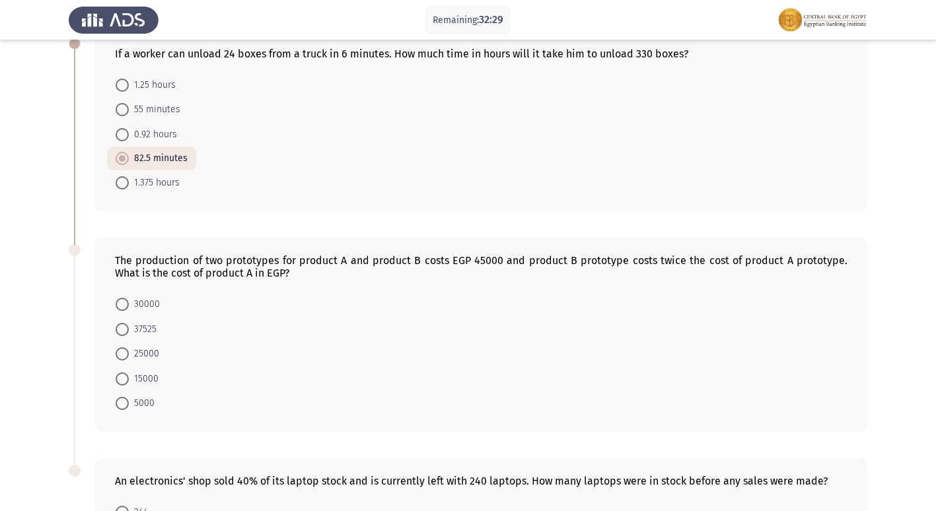
scroll to position [529, 0]
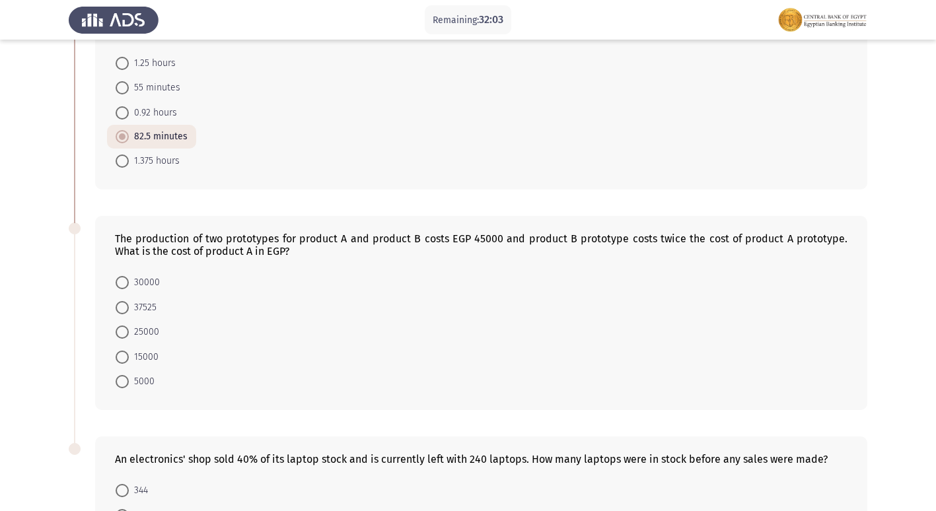
click at [134, 354] on span "15000" at bounding box center [144, 358] width 30 height 16
click at [129, 354] on input "15000" at bounding box center [122, 357] width 13 height 13
radio input "true"
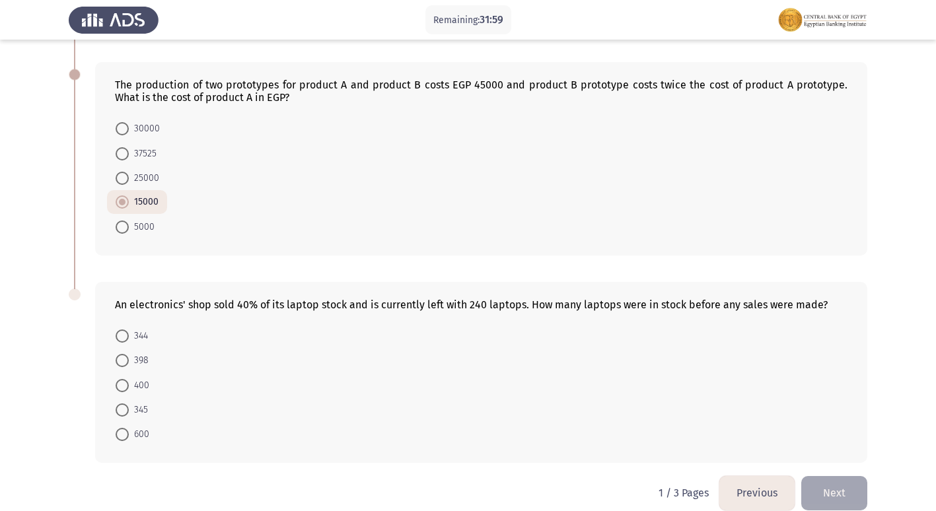
scroll to position [700, 0]
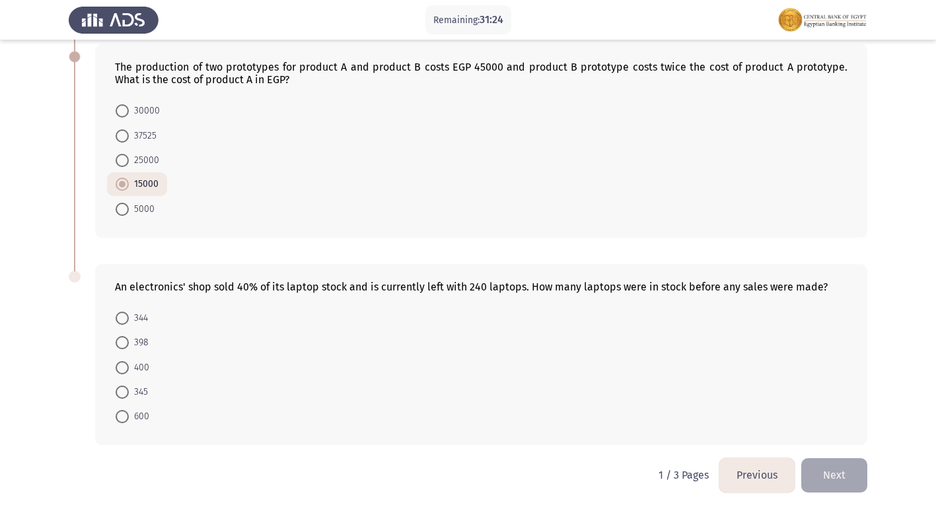
click at [124, 415] on span at bounding box center [122, 416] width 13 height 13
click at [124, 415] on input "600" at bounding box center [122, 416] width 13 height 13
radio input "true"
click at [827, 472] on button "Next" at bounding box center [834, 476] width 66 height 34
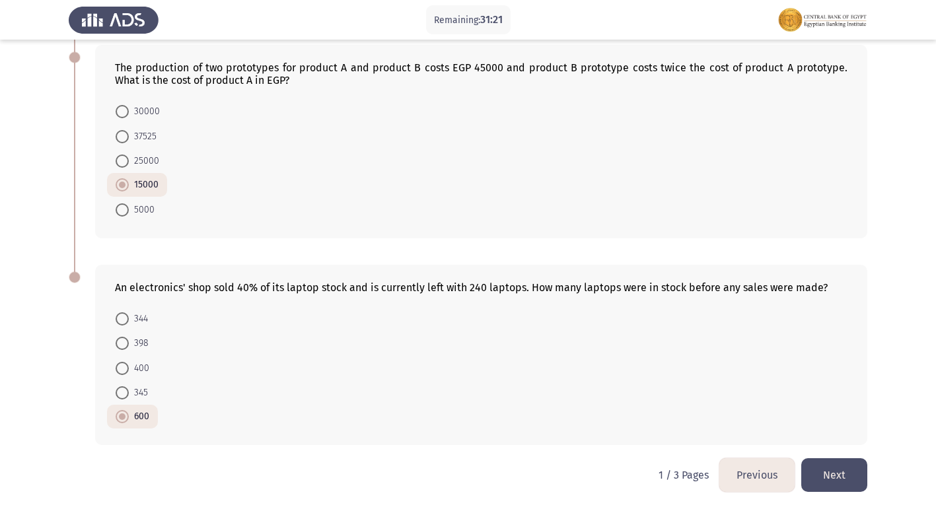
scroll to position [0, 0]
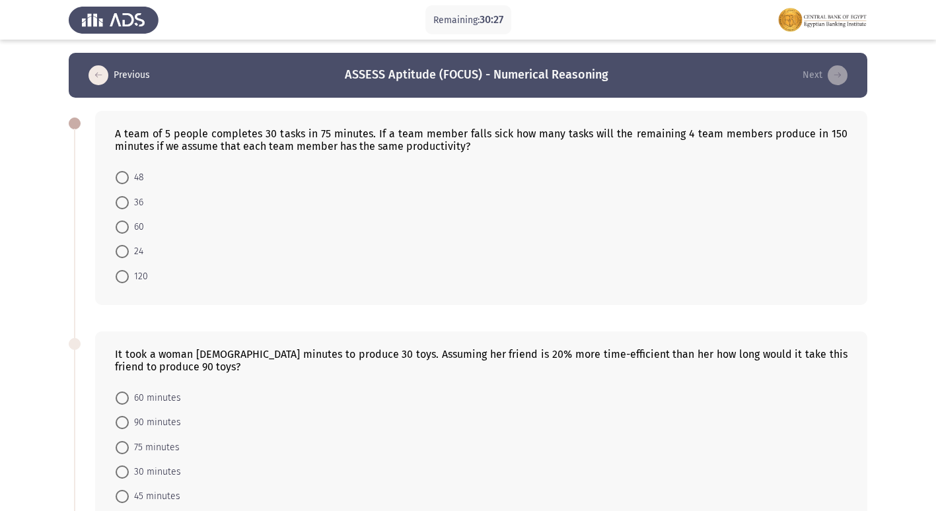
click at [131, 178] on span "48" at bounding box center [136, 178] width 15 height 16
click at [129, 178] on input "48" at bounding box center [122, 177] width 13 height 13
radio input "true"
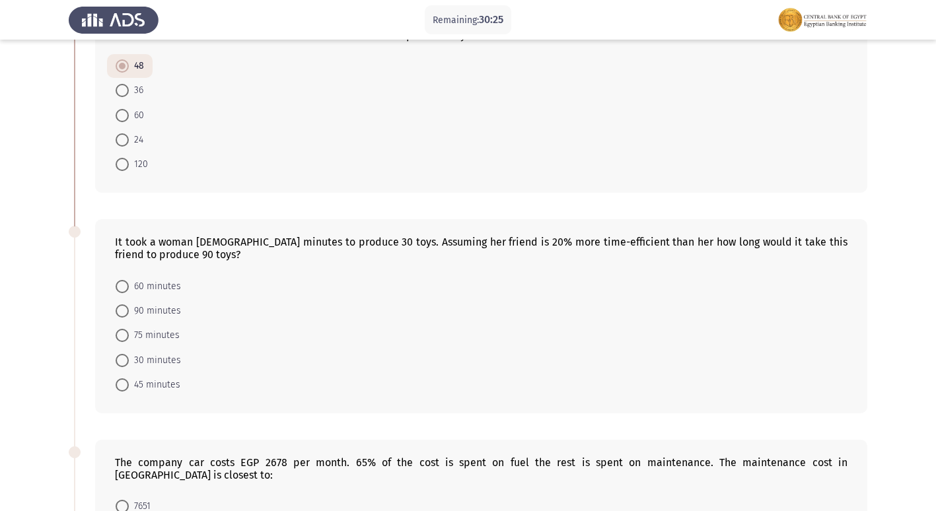
scroll to position [132, 0]
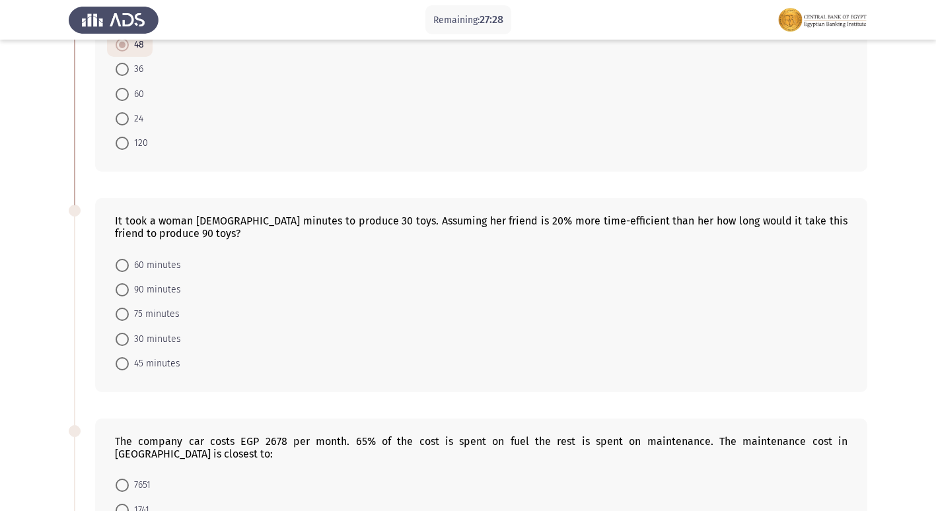
click at [163, 310] on span "75 minutes" at bounding box center [154, 315] width 51 height 16
click at [129, 310] on input "75 minutes" at bounding box center [122, 314] width 13 height 13
radio input "true"
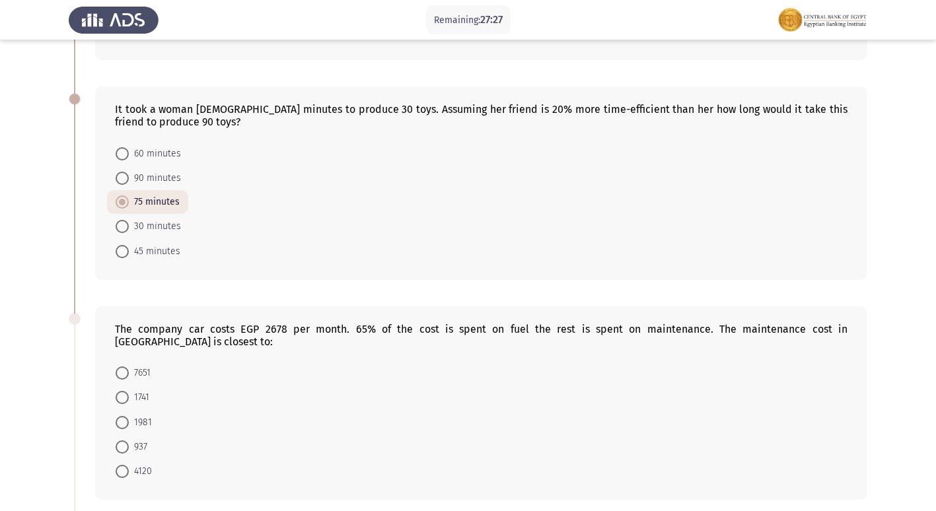
scroll to position [264, 0]
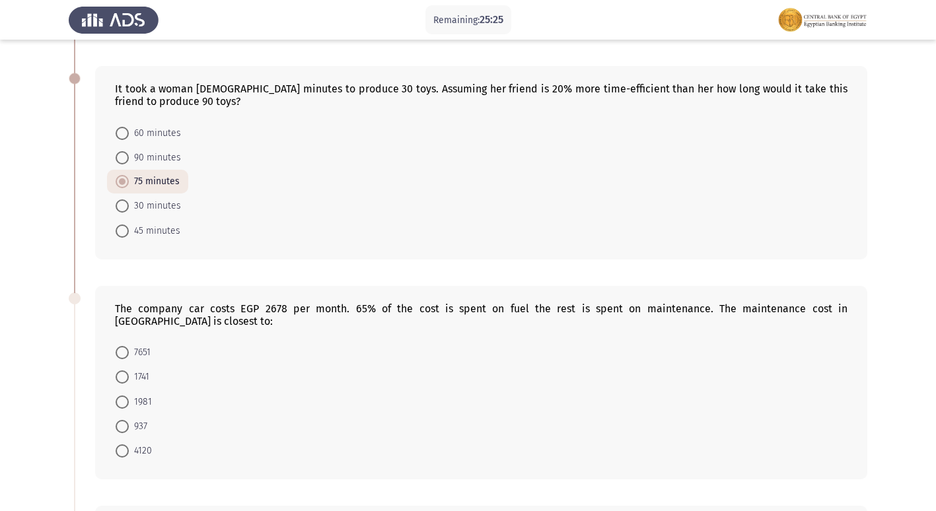
click at [131, 419] on span "937" at bounding box center [138, 427] width 18 height 16
click at [129, 420] on input "937" at bounding box center [122, 426] width 13 height 13
radio input "true"
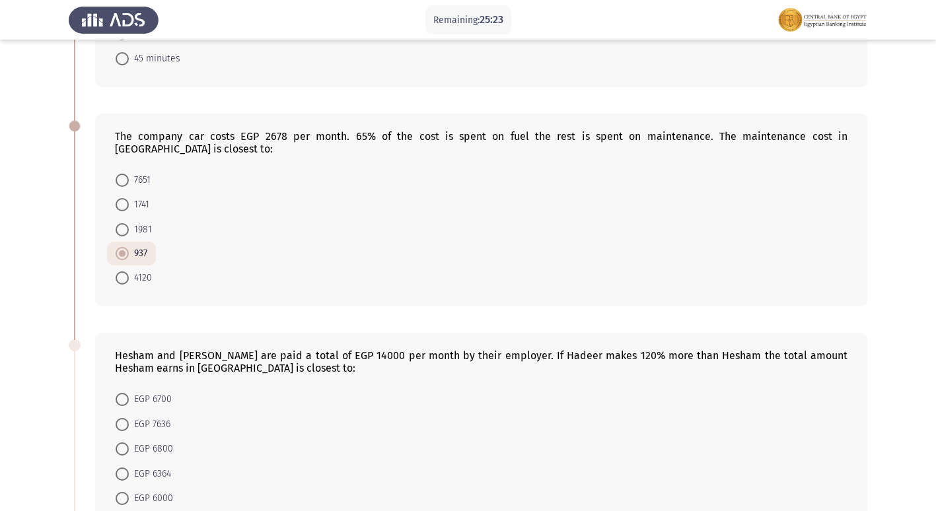
scroll to position [462, 0]
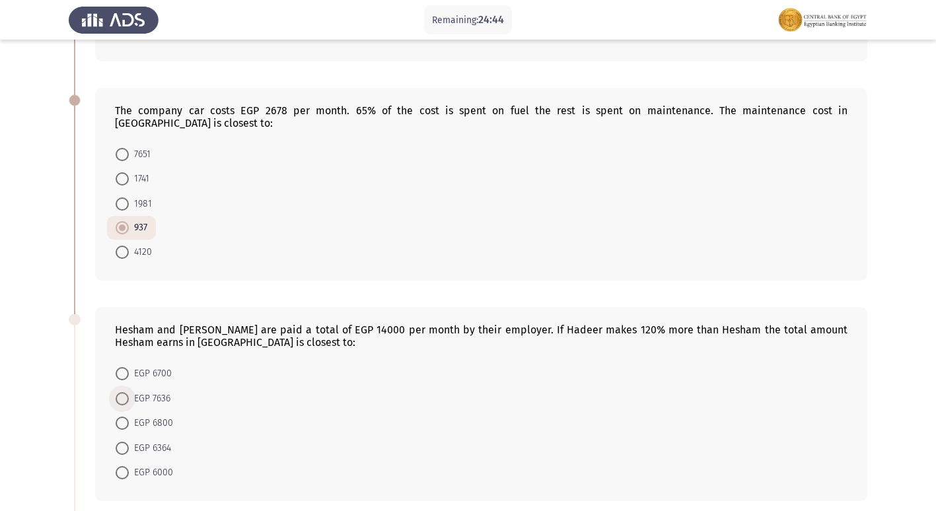
click at [136, 391] on span "EGP 7636" at bounding box center [150, 399] width 42 height 16
click at [129, 392] on input "EGP 7636" at bounding box center [122, 398] width 13 height 13
radio input "true"
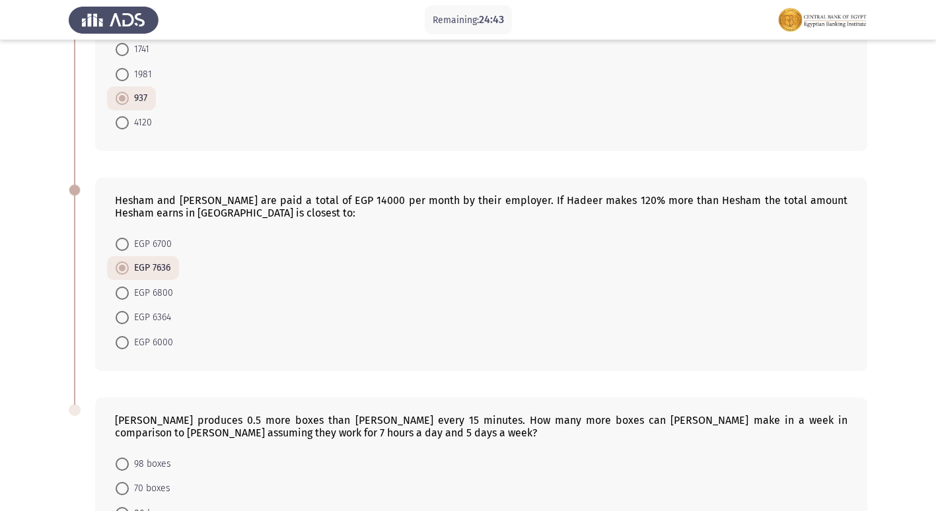
scroll to position [595, 0]
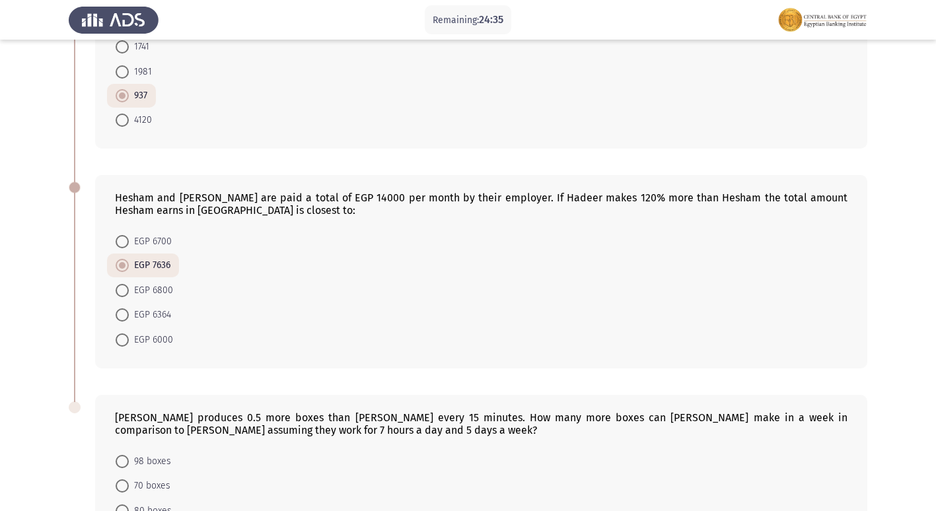
click at [127, 259] on span at bounding box center [122, 265] width 13 height 13
click at [127, 259] on input "EGP 7636" at bounding box center [122, 265] width 13 height 13
click at [170, 332] on span "EGP 6000" at bounding box center [151, 340] width 44 height 16
click at [129, 334] on input "EGP 6000" at bounding box center [122, 340] width 13 height 13
radio input "true"
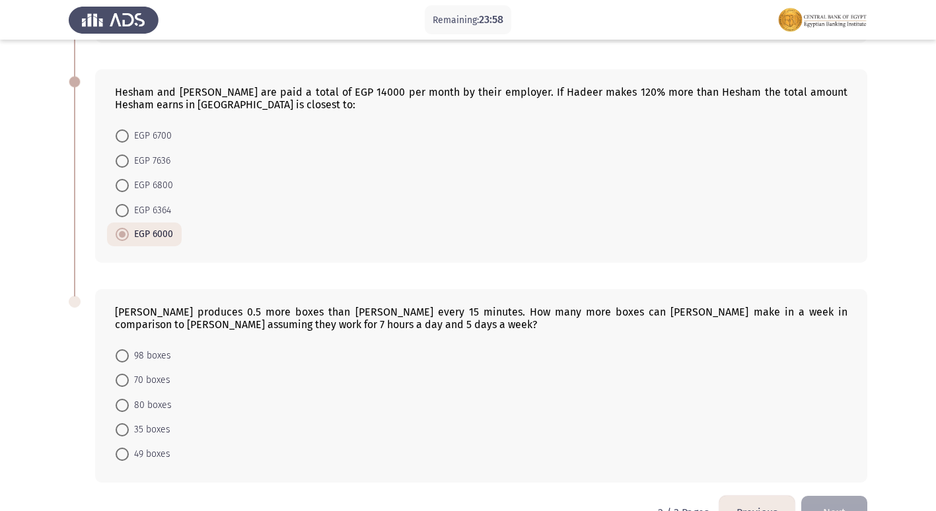
scroll to position [725, 0]
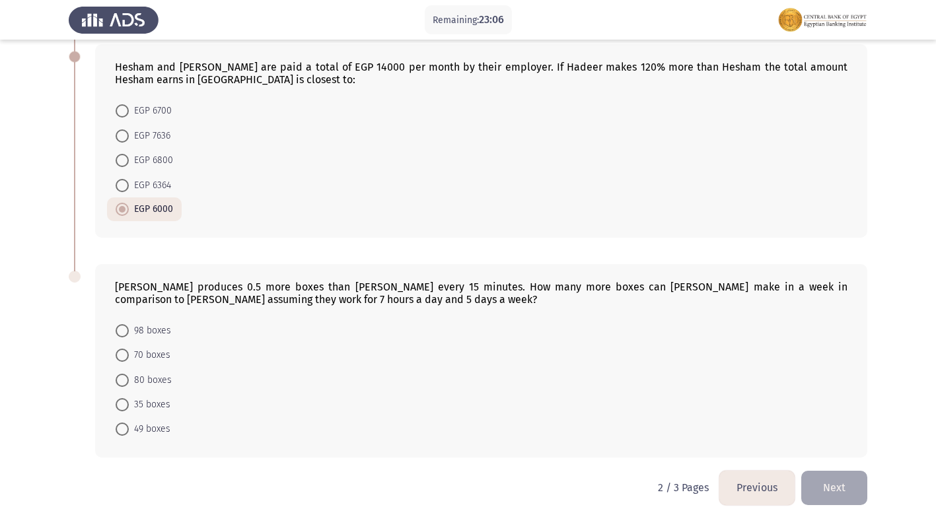
click at [158, 348] on span "70 boxes" at bounding box center [150, 356] width 42 height 16
click at [129, 349] on input "70 boxes" at bounding box center [122, 355] width 13 height 13
radio input "true"
click at [843, 479] on button "Next" at bounding box center [834, 488] width 66 height 34
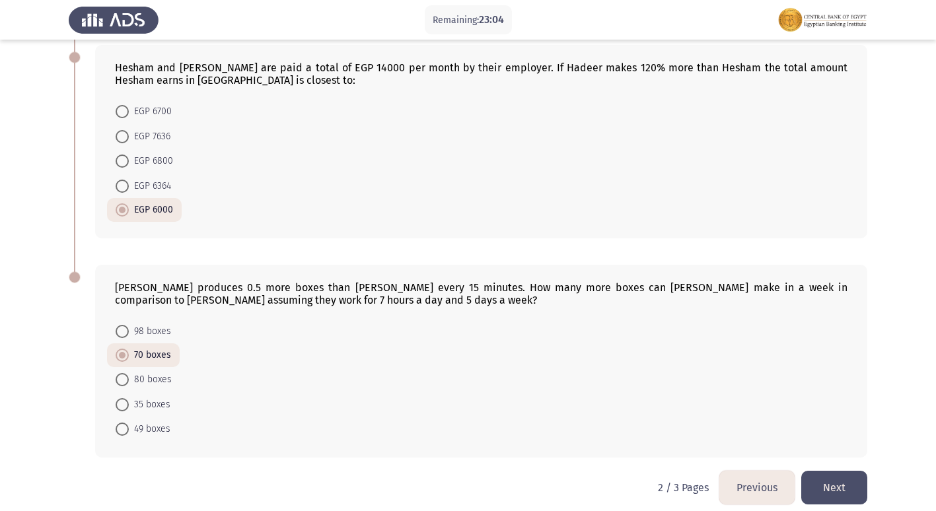
scroll to position [0, 0]
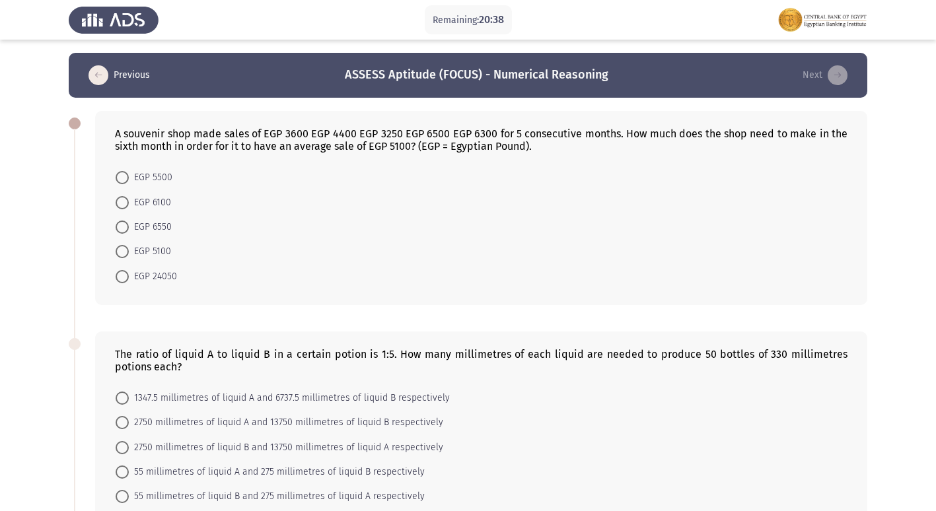
click at [122, 225] on span at bounding box center [122, 227] width 13 height 13
click at [122, 225] on input "EGP 6550" at bounding box center [122, 227] width 13 height 13
radio input "true"
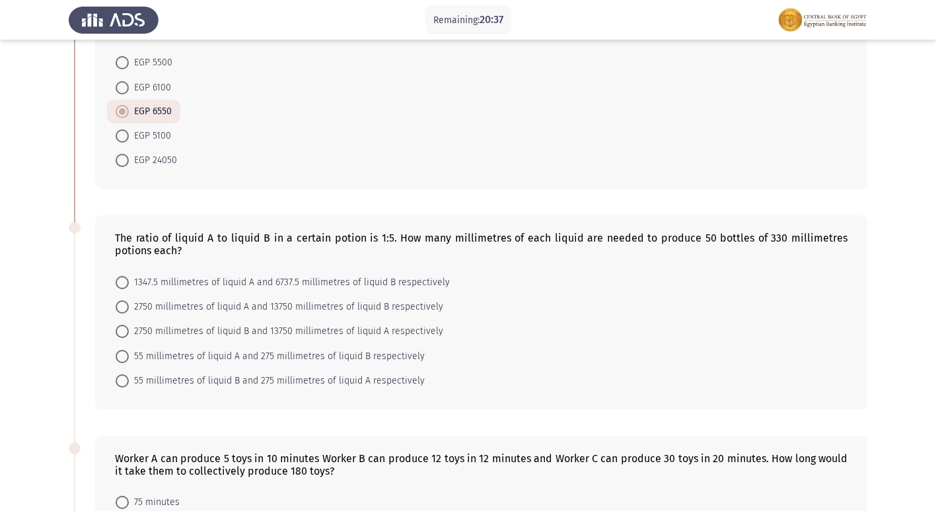
scroll to position [132, 0]
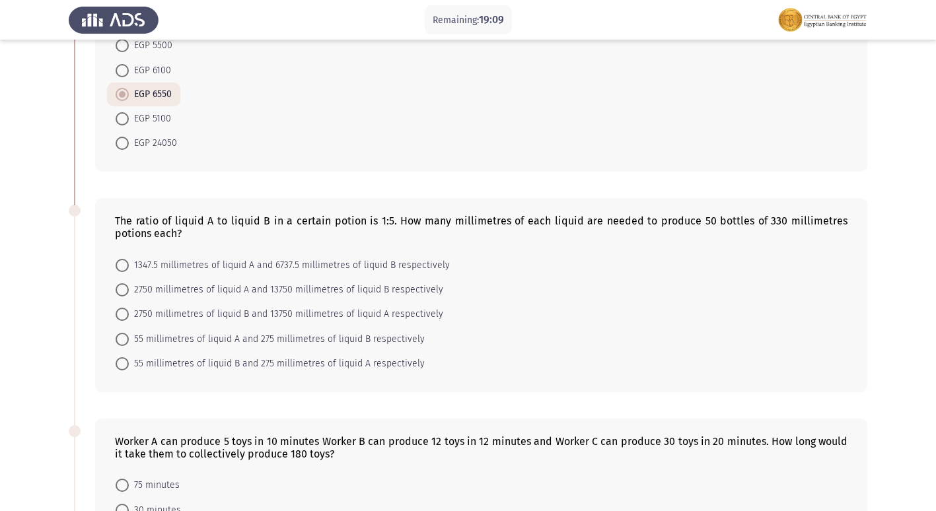
click at [122, 290] on span at bounding box center [122, 290] width 0 height 0
click at [122, 290] on input "2750 millimetres of liquid A and 13750 millimetres of liquid B respectively" at bounding box center [122, 289] width 13 height 13
radio input "true"
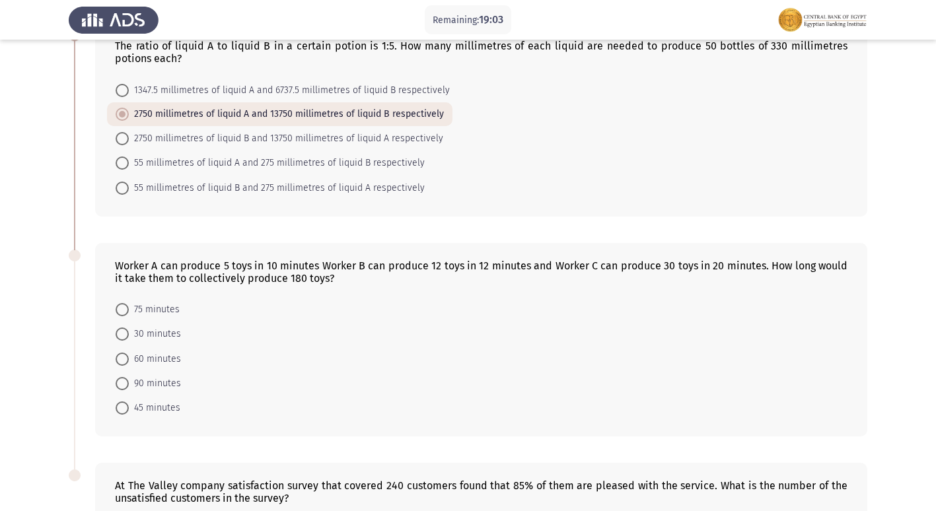
scroll to position [330, 0]
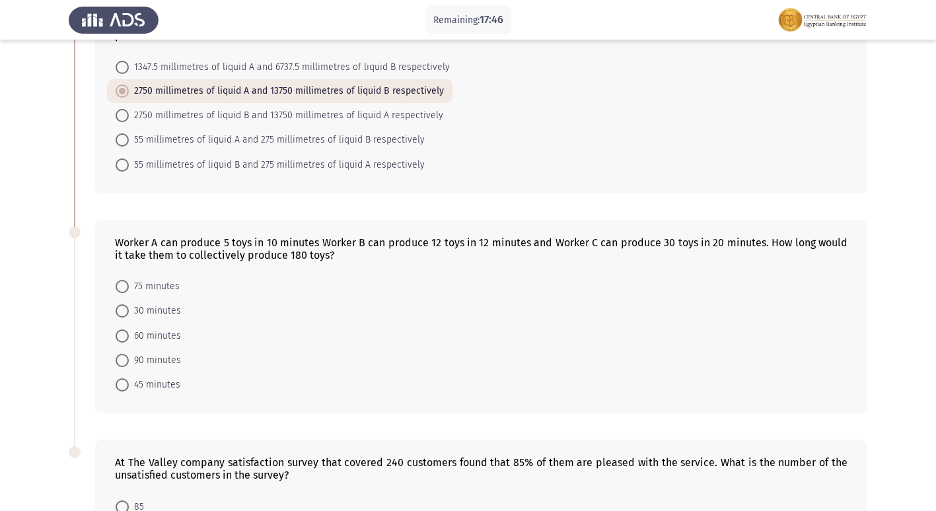
click at [134, 337] on span "60 minutes" at bounding box center [155, 336] width 52 height 16
click at [129, 337] on input "60 minutes" at bounding box center [122, 336] width 13 height 13
radio input "true"
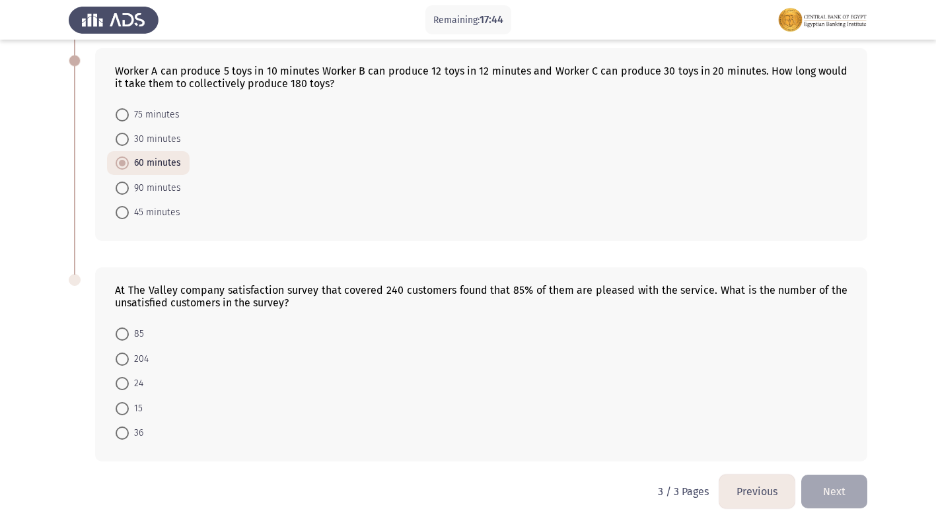
scroll to position [519, 0]
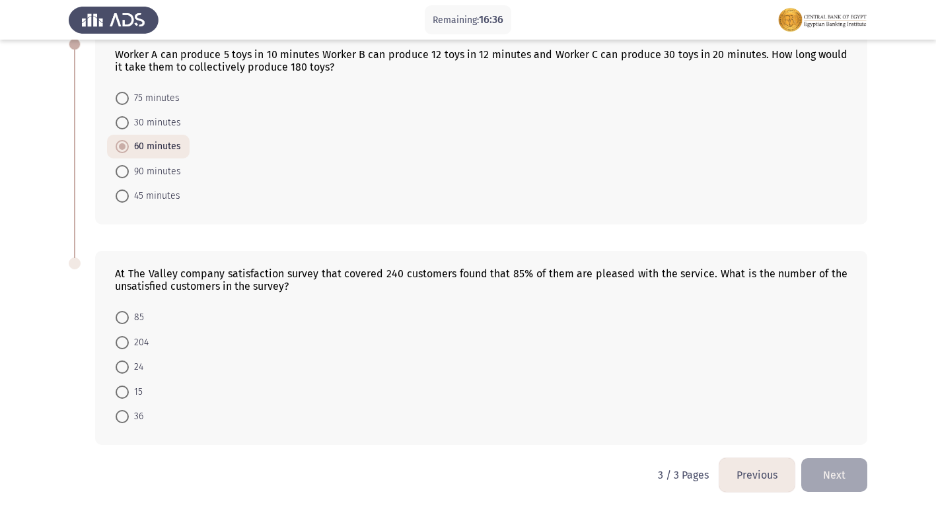
click at [122, 414] on span at bounding box center [122, 416] width 13 height 13
click at [122, 414] on input "36" at bounding box center [122, 416] width 13 height 13
radio input "true"
click at [851, 482] on button "Next" at bounding box center [834, 476] width 66 height 34
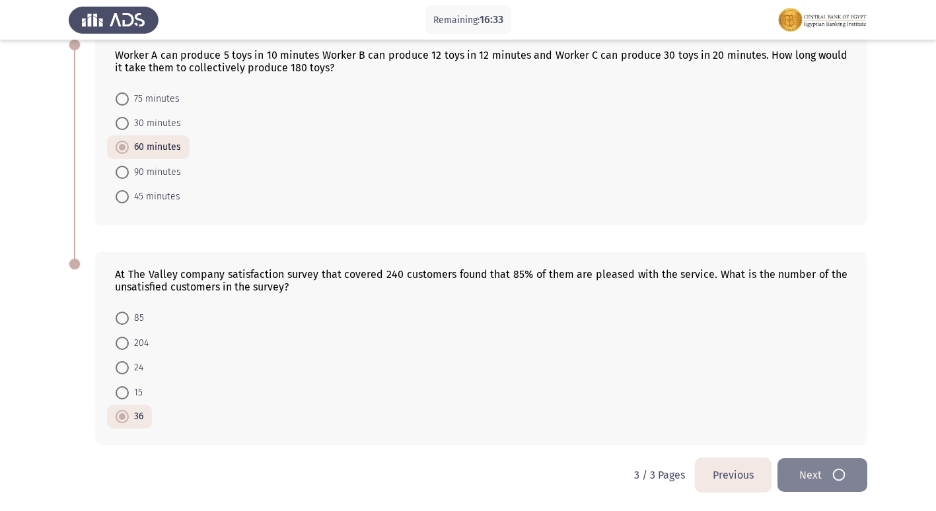
scroll to position [0, 0]
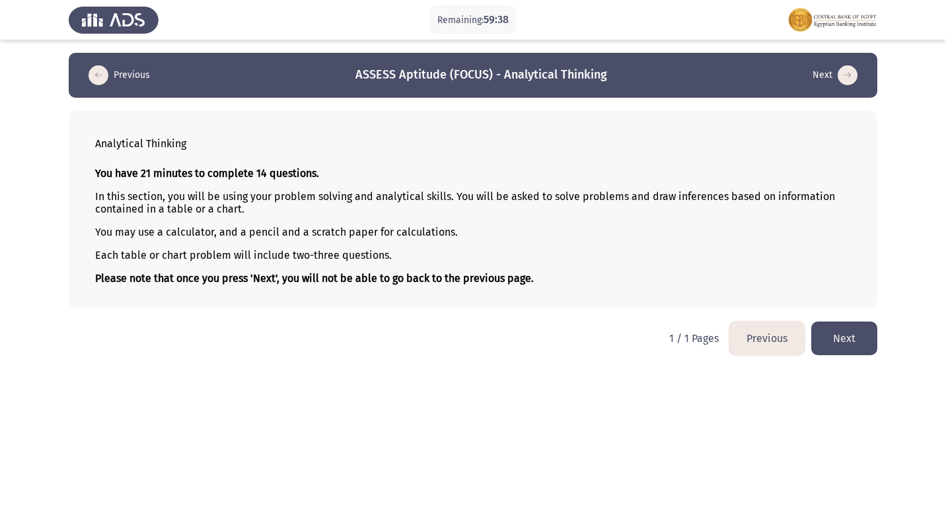
click at [834, 344] on button "Next" at bounding box center [844, 339] width 66 height 34
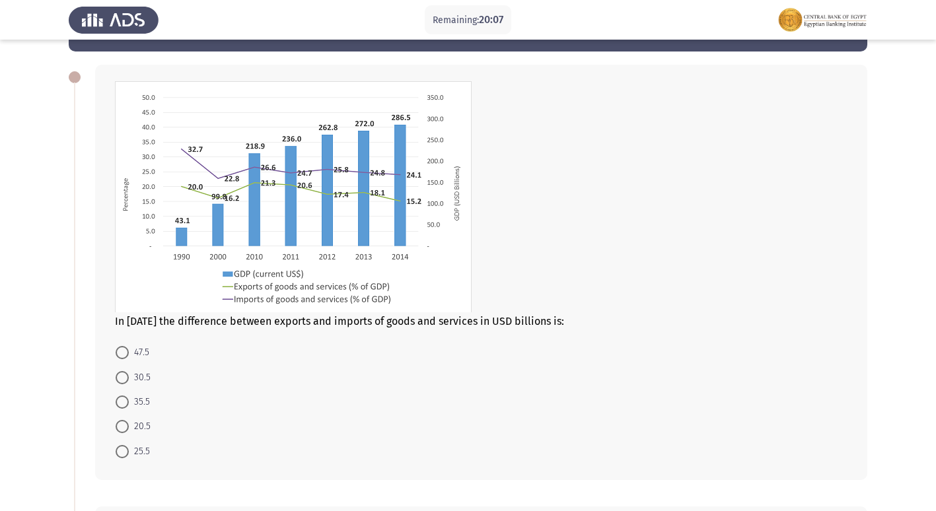
scroll to position [66, 0]
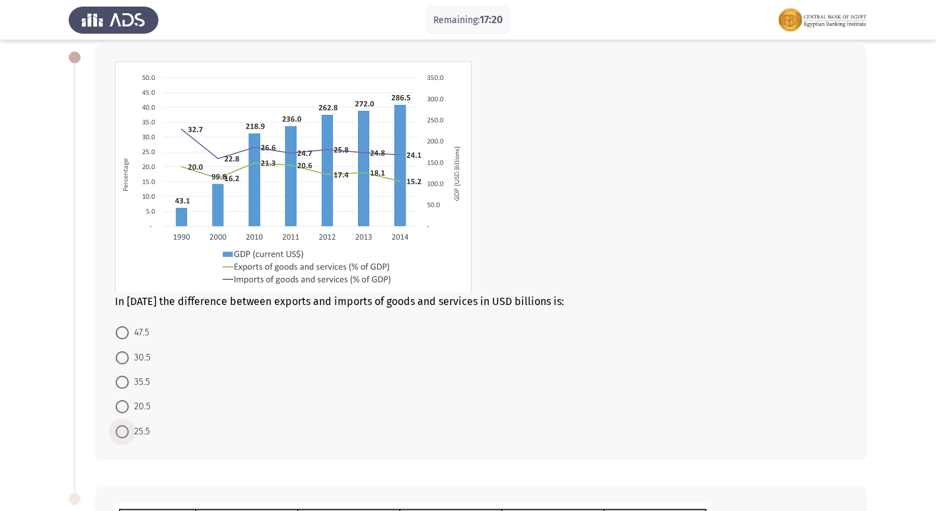
click at [120, 432] on span at bounding box center [122, 431] width 13 height 13
click at [120, 432] on input "25.5" at bounding box center [122, 431] width 13 height 13
radio input "true"
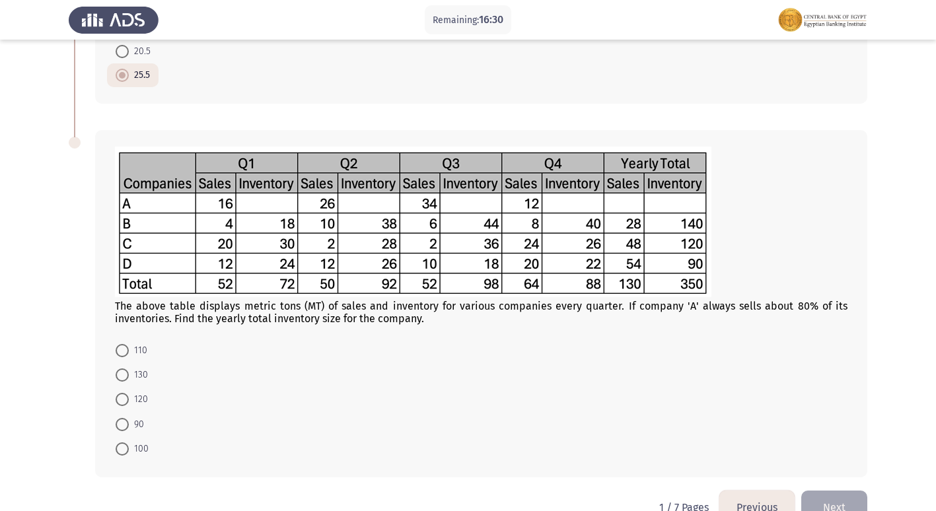
scroll to position [454, 0]
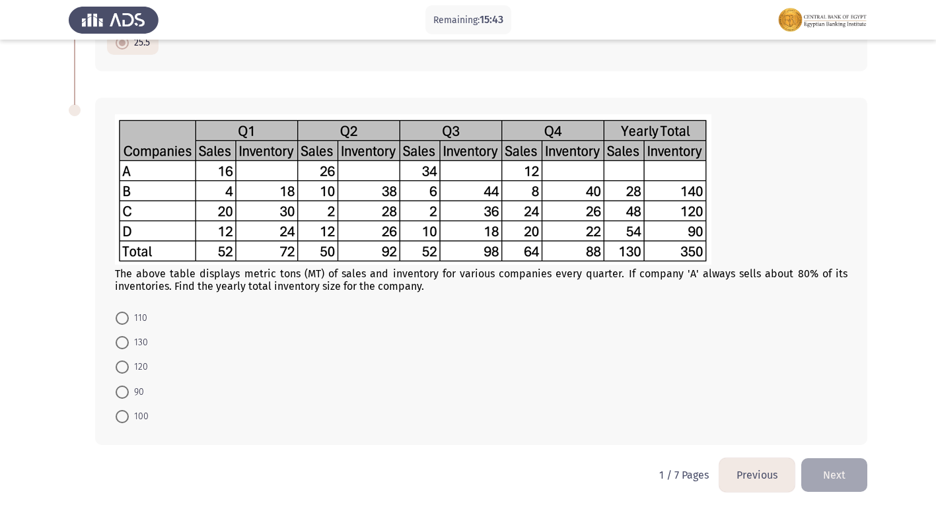
click at [122, 314] on span at bounding box center [122, 318] width 13 height 13
click at [122, 314] on input "110" at bounding box center [122, 318] width 13 height 13
radio input "true"
click at [831, 481] on button "Next" at bounding box center [834, 476] width 66 height 34
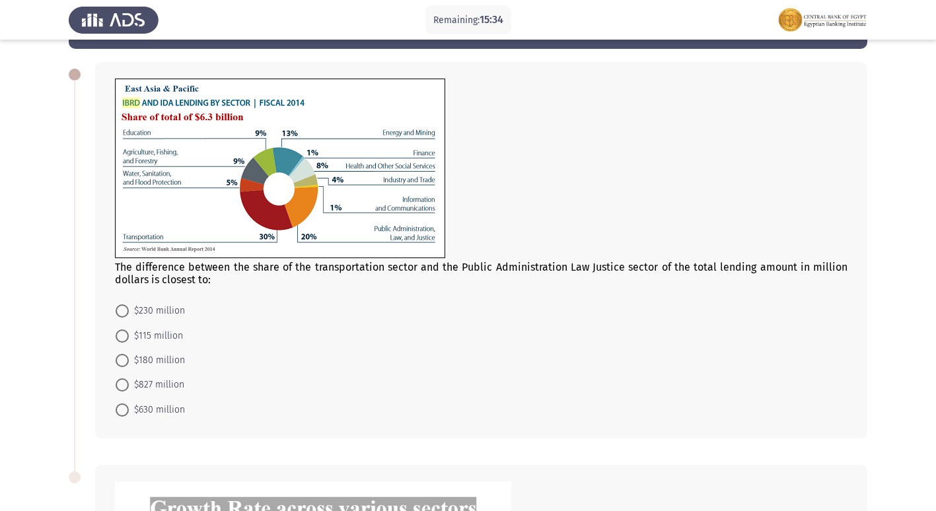
scroll to position [0, 0]
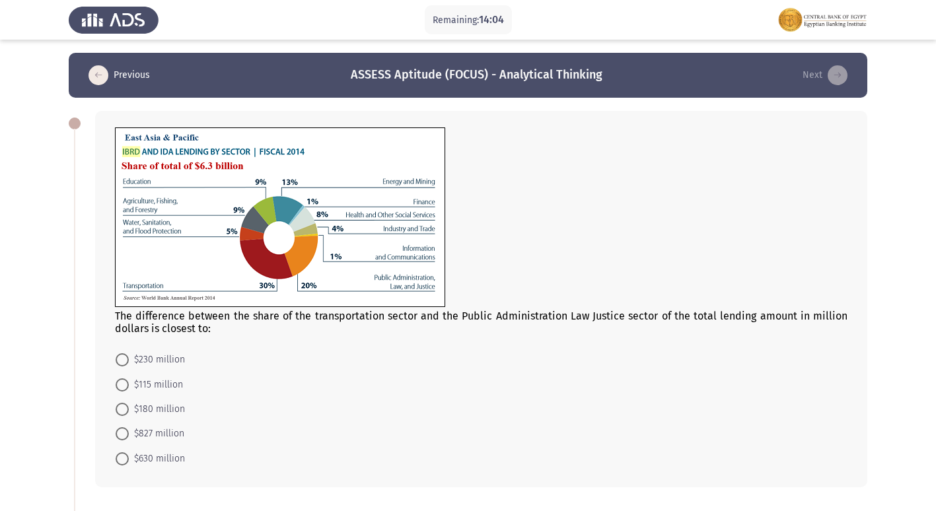
click at [121, 462] on span at bounding box center [122, 459] width 13 height 13
click at [121, 462] on input "$630 million" at bounding box center [122, 459] width 13 height 13
radio input "true"
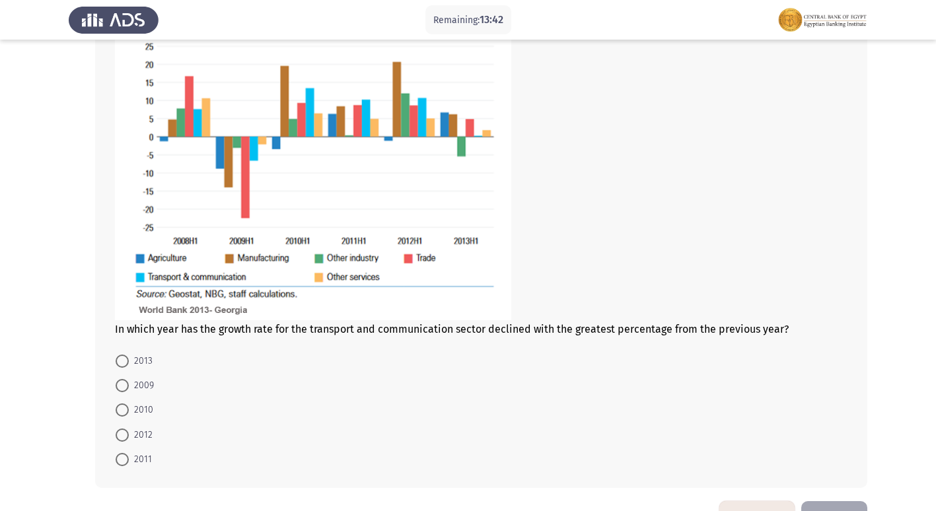
scroll to position [538, 0]
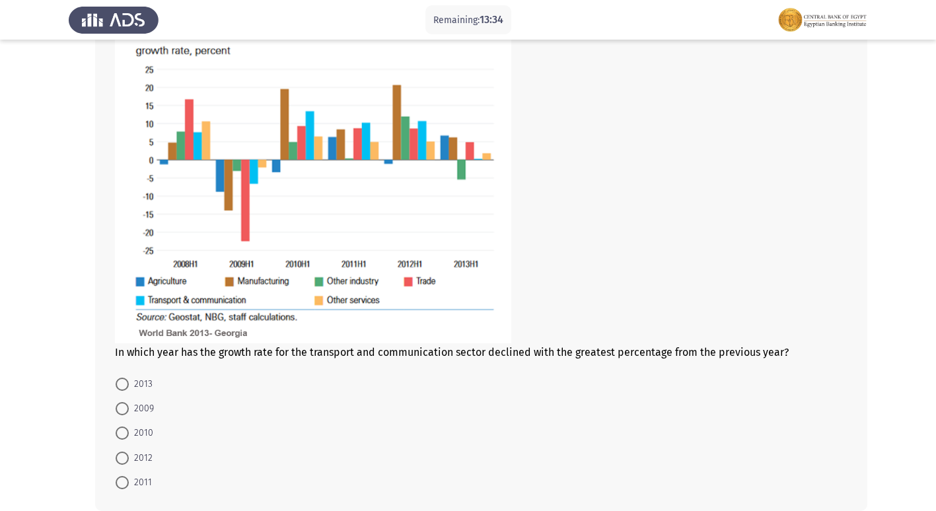
drag, startPoint x: 387, startPoint y: 348, endPoint x: 374, endPoint y: 353, distance: 14.2
click at [388, 348] on div "In which year has the growth rate for the transport and communication sector de…" at bounding box center [481, 174] width 733 height 367
drag, startPoint x: 337, startPoint y: 353, endPoint x: 346, endPoint y: 350, distance: 9.0
click at [350, 350] on div "In which year has the growth rate for the transport and communication sector de…" at bounding box center [481, 174] width 733 height 367
click at [145, 406] on span "2009" at bounding box center [141, 409] width 25 height 16
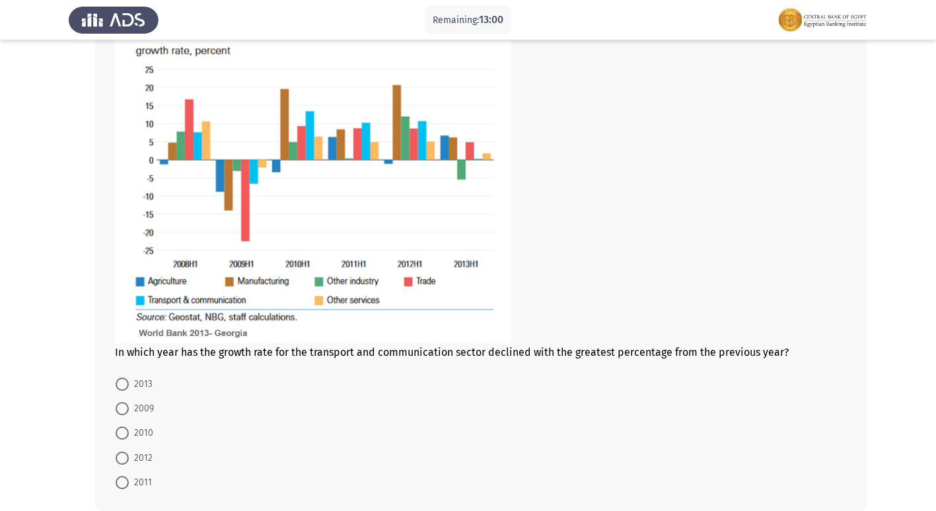
click at [129, 406] on input "2009" at bounding box center [122, 408] width 13 height 13
radio input "true"
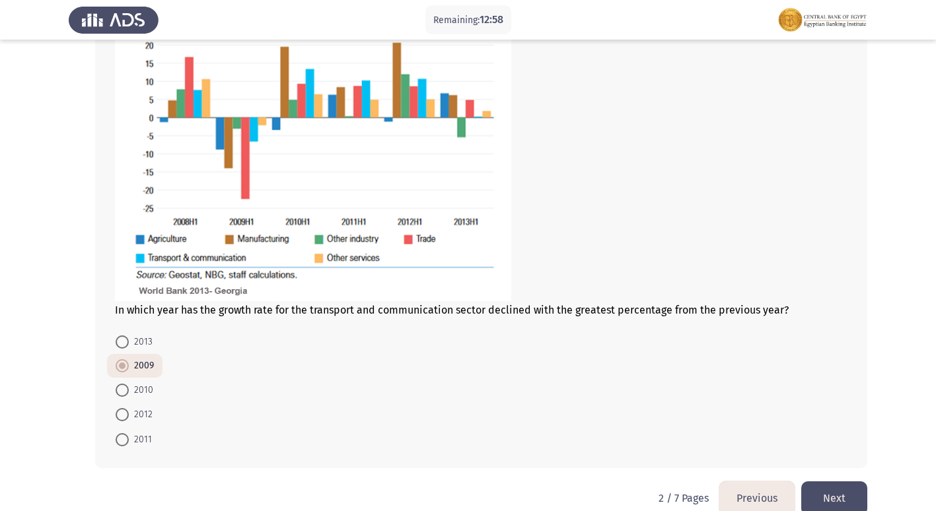
scroll to position [603, 0]
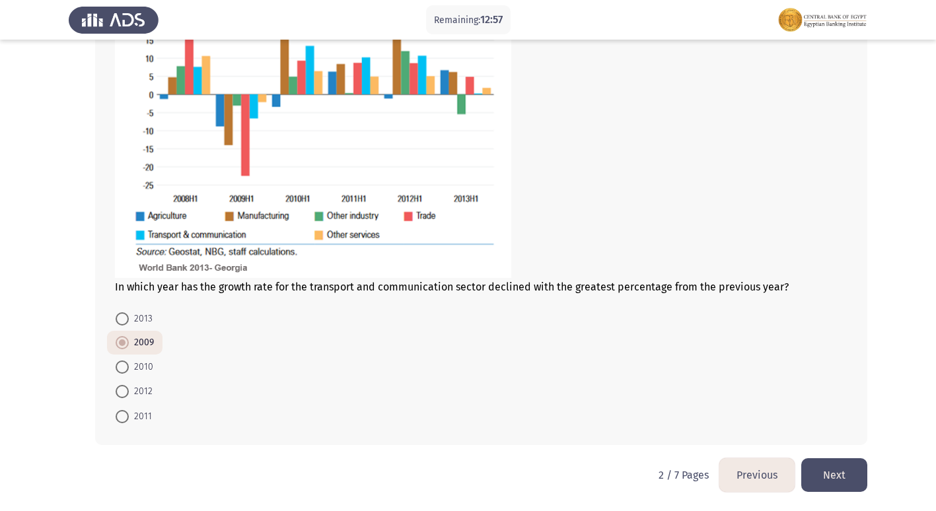
click at [858, 482] on button "Next" at bounding box center [834, 476] width 66 height 34
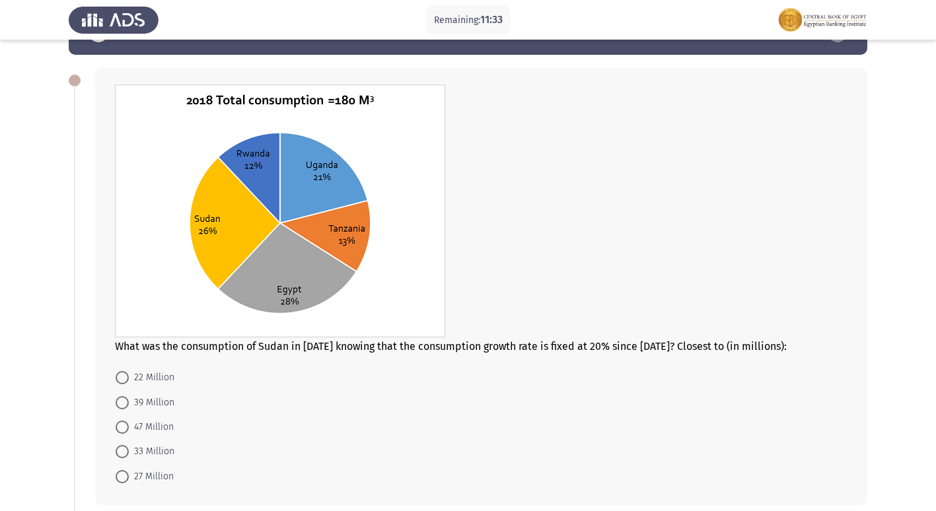
scroll to position [66, 0]
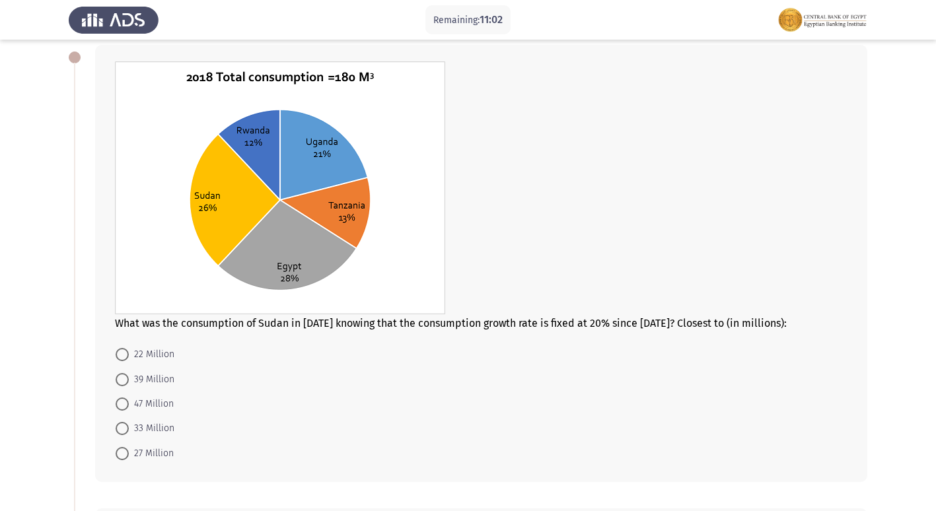
click at [161, 384] on span "39 Million" at bounding box center [152, 380] width 46 height 16
click at [129, 384] on input "39 Million" at bounding box center [122, 379] width 13 height 13
radio input "true"
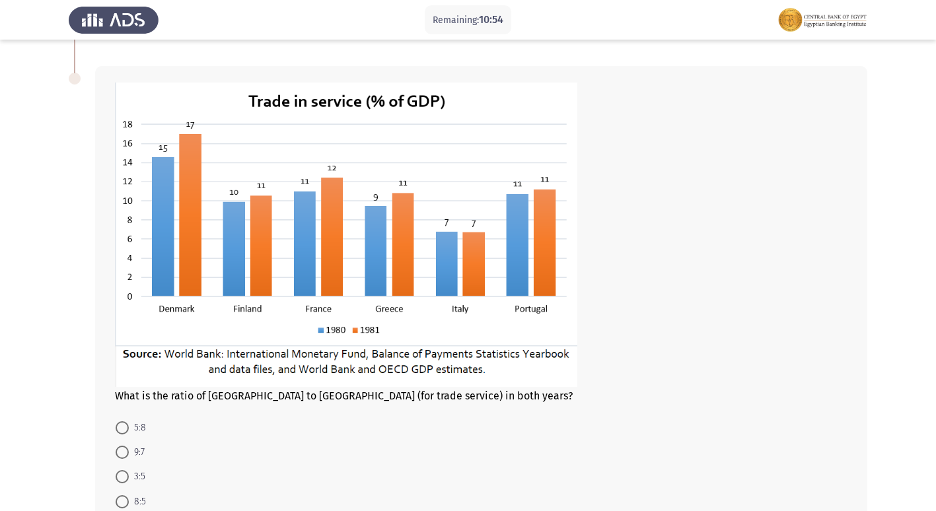
scroll to position [529, 0]
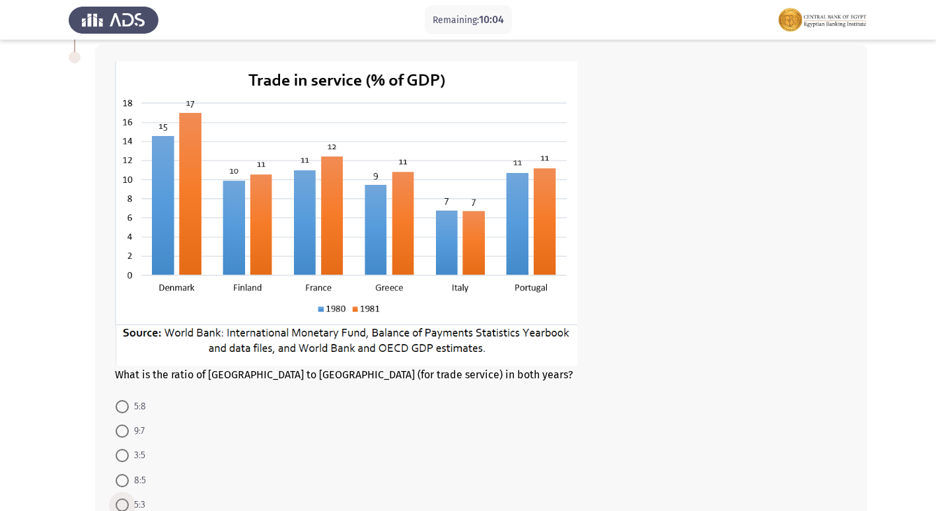
click at [135, 501] on span "5:3" at bounding box center [137, 506] width 17 height 16
click at [129, 501] on input "5:3" at bounding box center [122, 505] width 13 height 13
radio input "true"
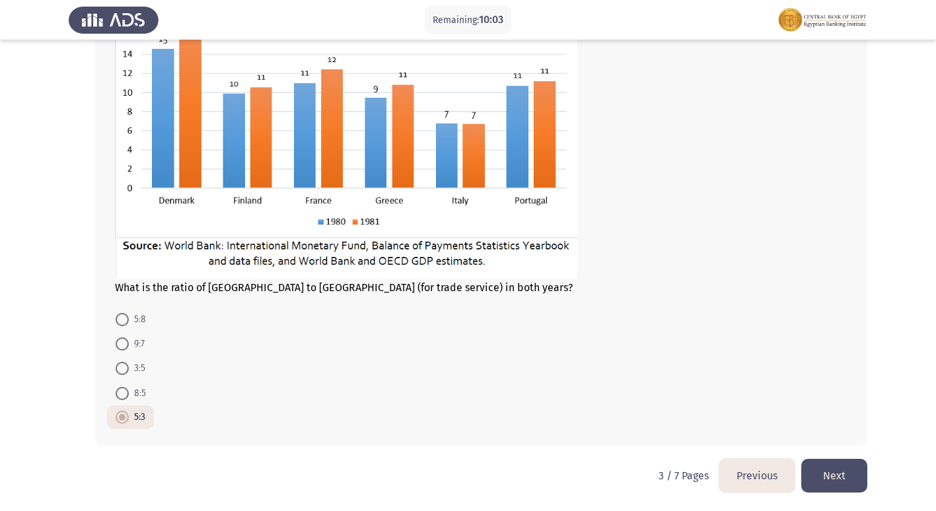
scroll to position [616, 0]
click at [858, 477] on button "Next" at bounding box center [834, 476] width 66 height 34
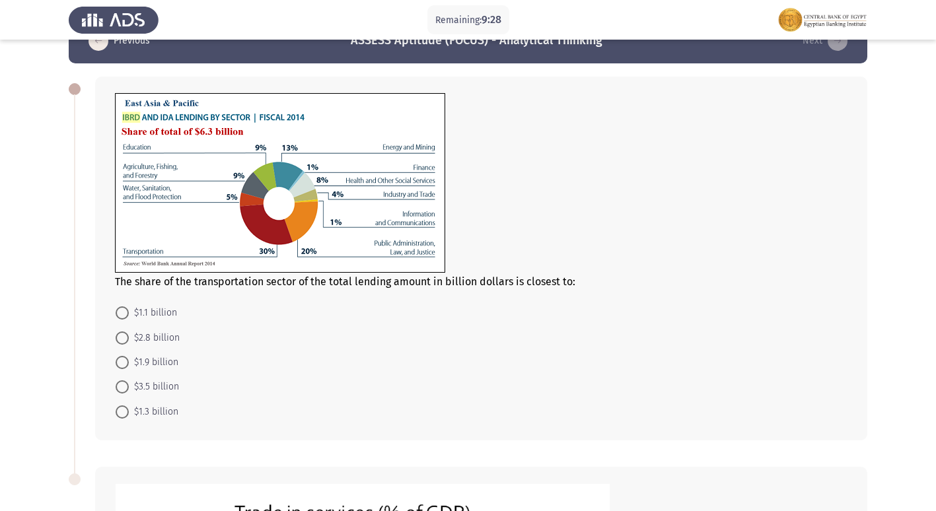
scroll to position [66, 0]
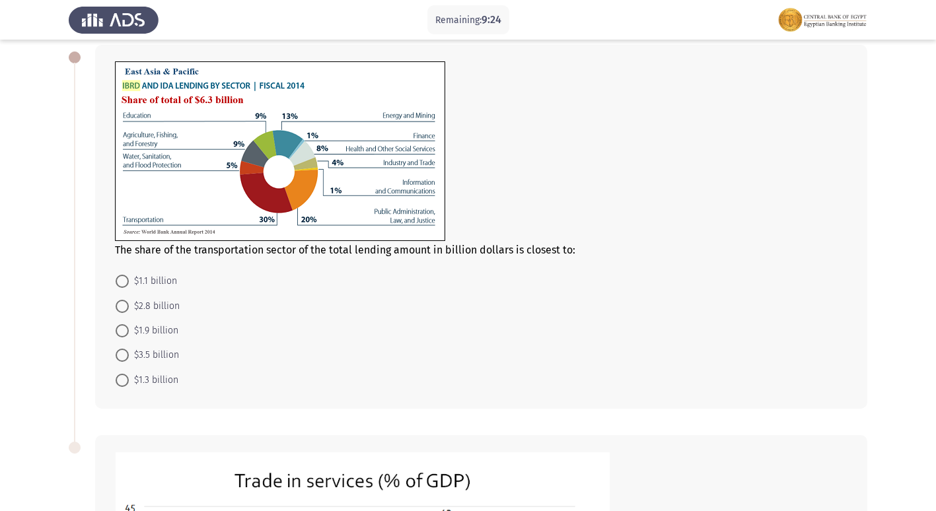
click at [123, 330] on span at bounding box center [122, 330] width 13 height 13
click at [123, 330] on input "$1.9 billion" at bounding box center [122, 330] width 13 height 13
radio input "true"
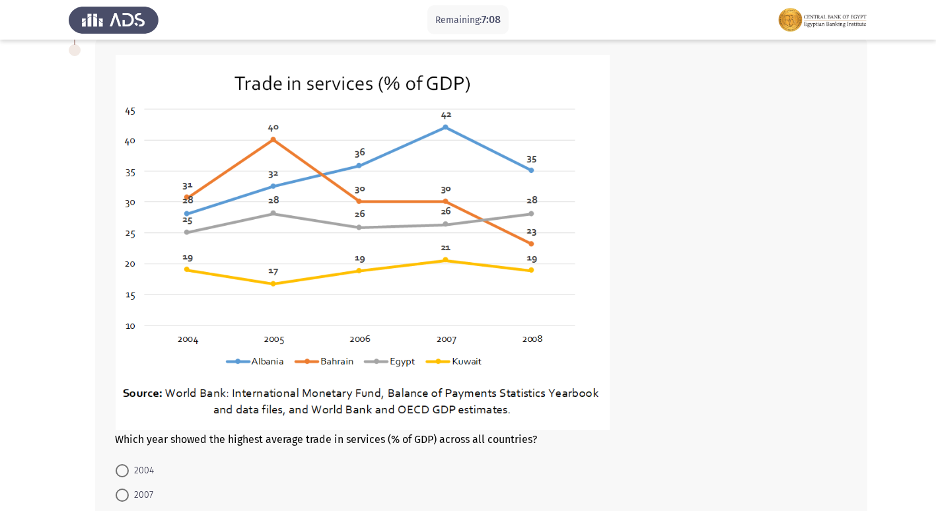
scroll to position [529, 0]
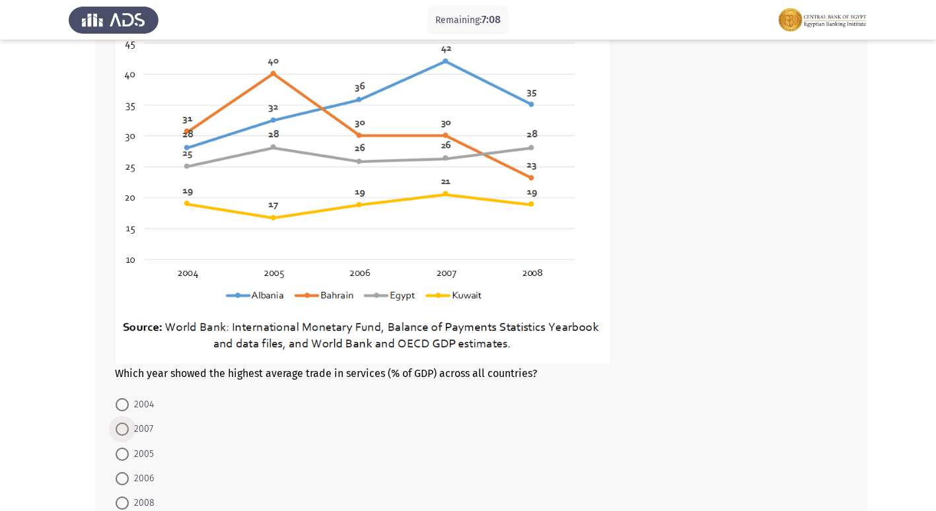
click at [137, 434] on span "2007" at bounding box center [141, 430] width 24 height 16
click at [129, 434] on input "2007" at bounding box center [122, 429] width 13 height 13
radio input "true"
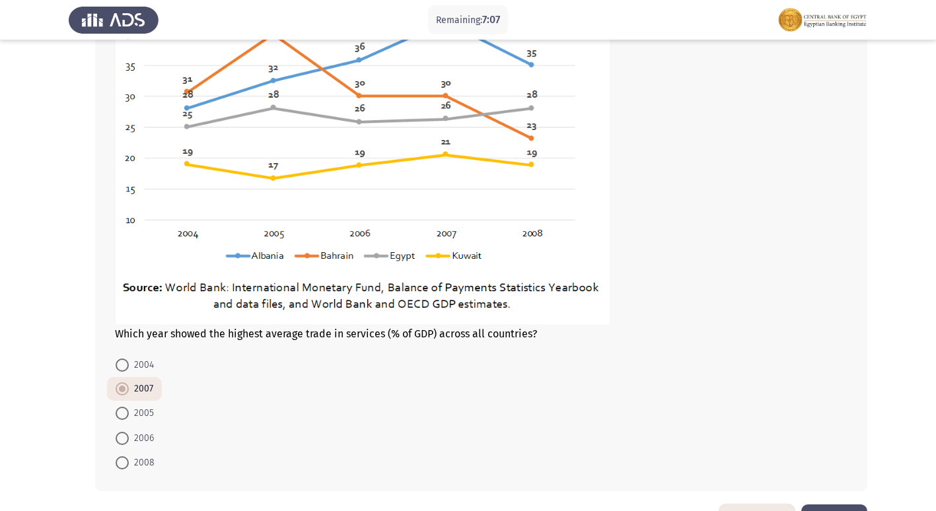
scroll to position [614, 0]
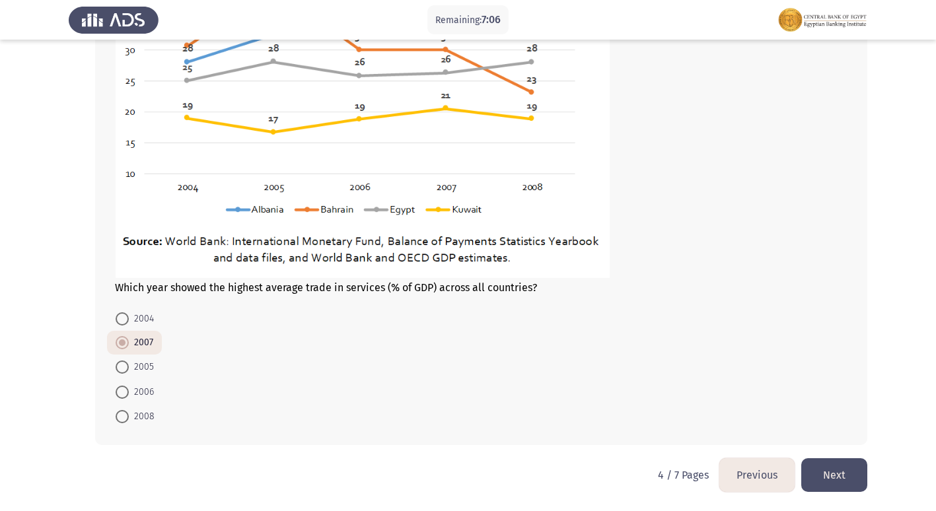
click at [848, 481] on button "Next" at bounding box center [834, 476] width 66 height 34
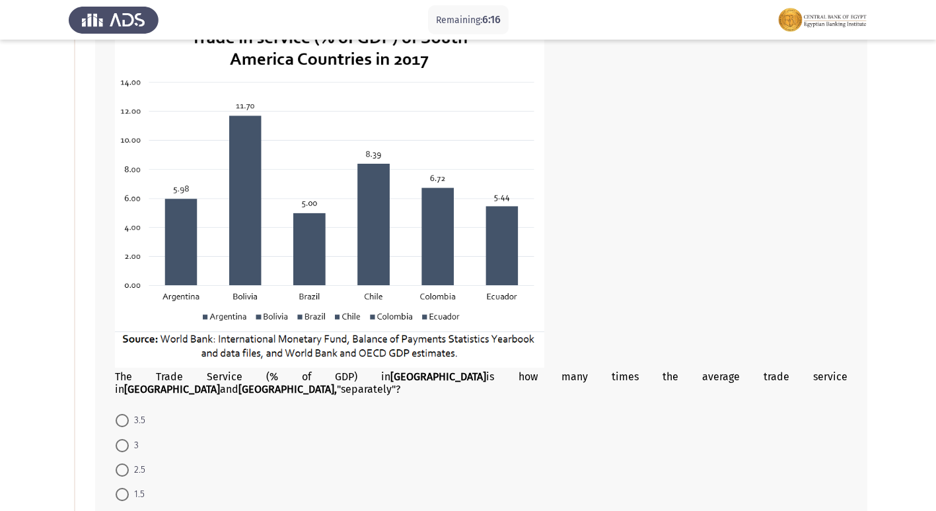
scroll to position [132, 0]
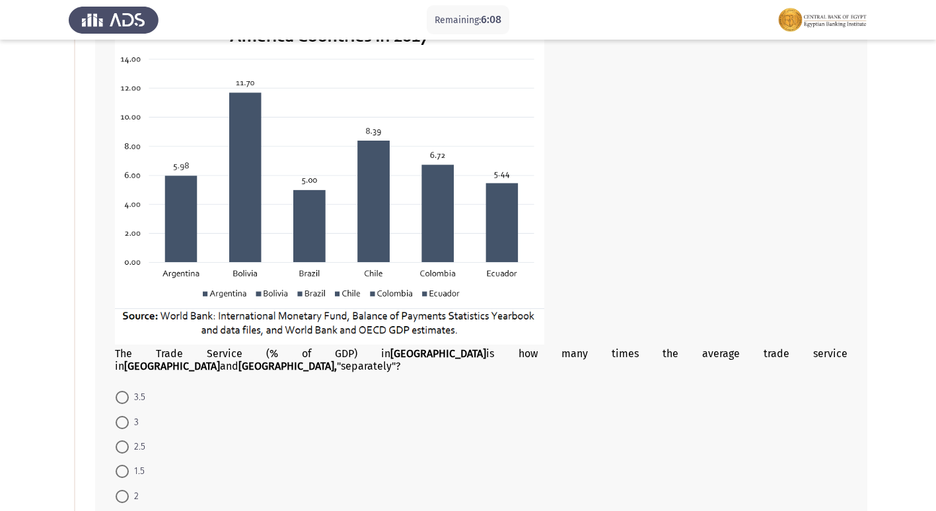
click at [135, 489] on span "2" at bounding box center [134, 497] width 10 height 16
click at [129, 490] on input "2" at bounding box center [122, 496] width 13 height 13
radio input "true"
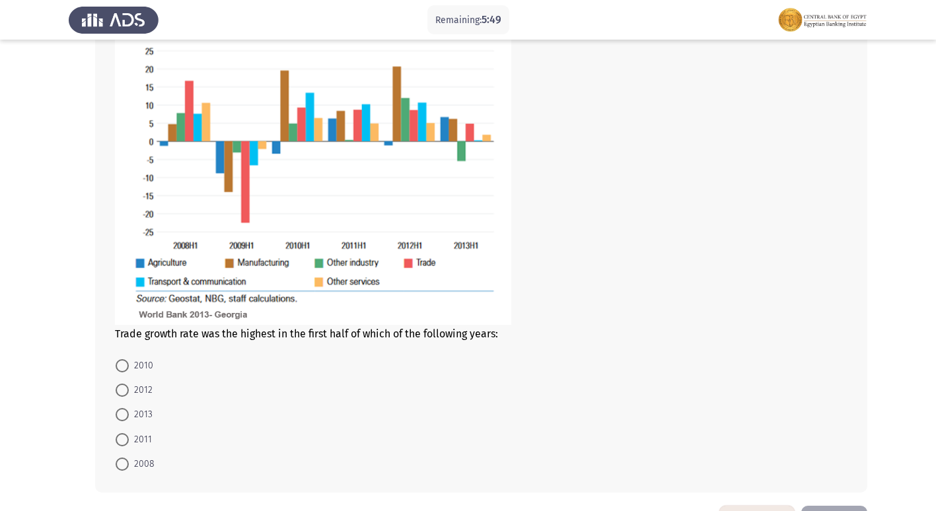
scroll to position [727, 0]
click at [135, 357] on span "2010" at bounding box center [141, 365] width 24 height 16
click at [129, 359] on input "2010" at bounding box center [122, 365] width 13 height 13
radio input "true"
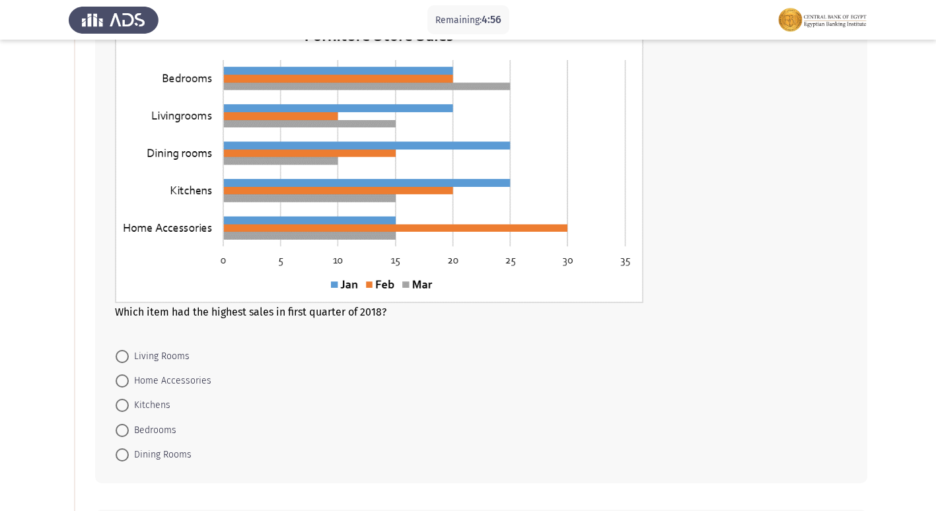
scroll to position [132, 0]
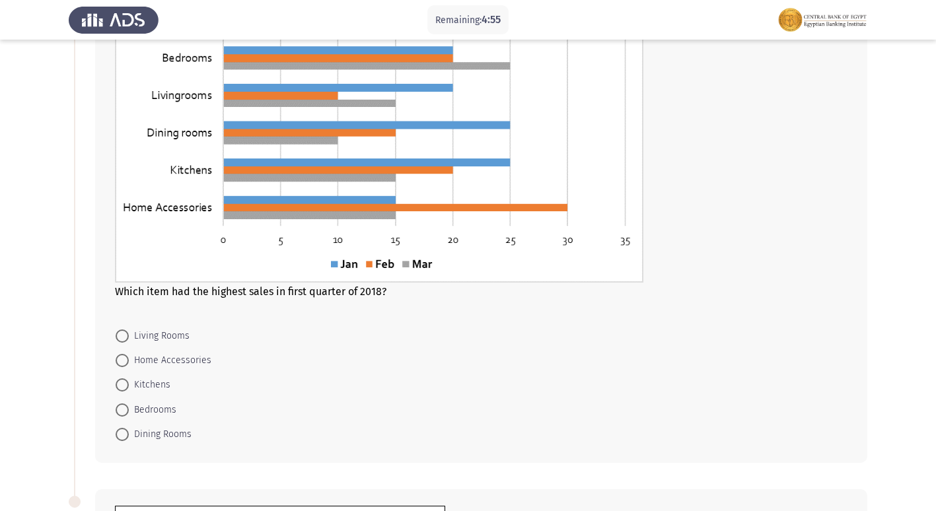
click at [145, 413] on span "Bedrooms" at bounding box center [153, 410] width 48 height 16
click at [129, 413] on input "Bedrooms" at bounding box center [122, 410] width 13 height 13
radio input "true"
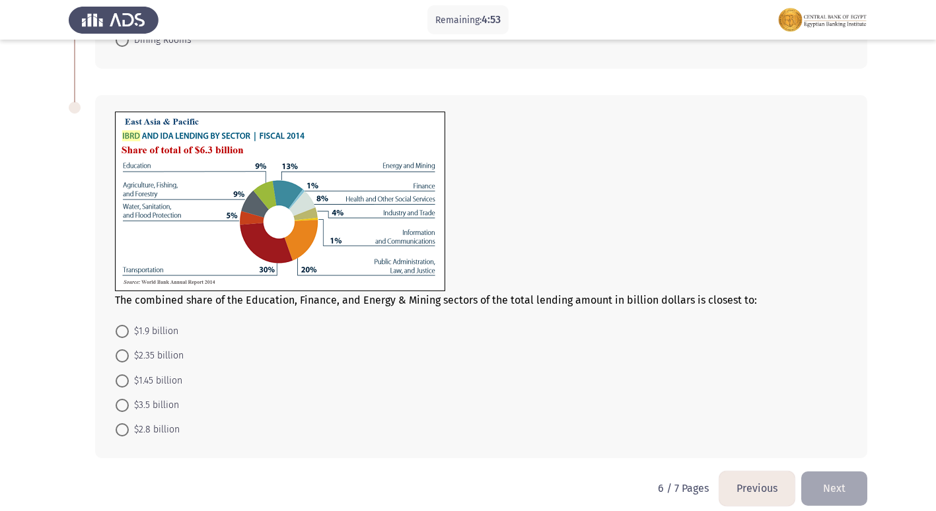
scroll to position [529, 0]
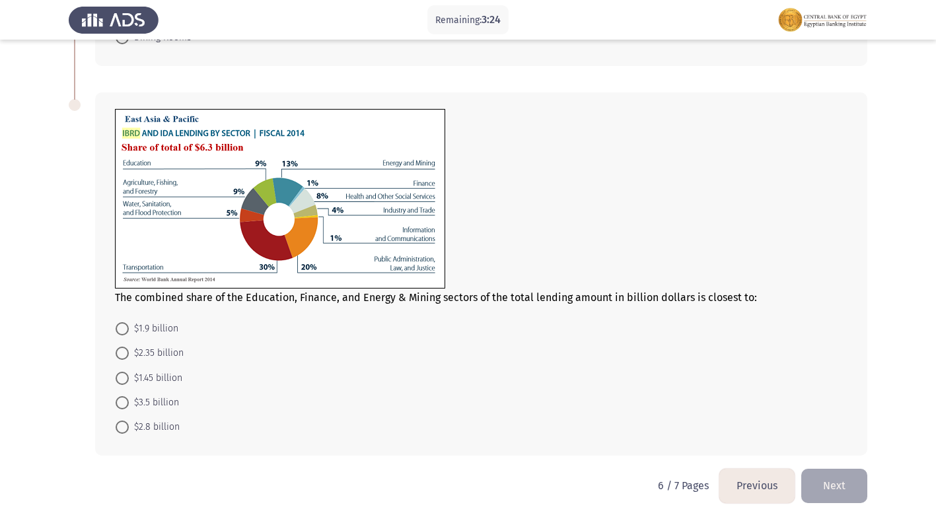
click at [169, 378] on span "$1.45 billion" at bounding box center [156, 379] width 54 height 16
click at [129, 378] on input "$1.45 billion" at bounding box center [122, 378] width 13 height 13
radio input "true"
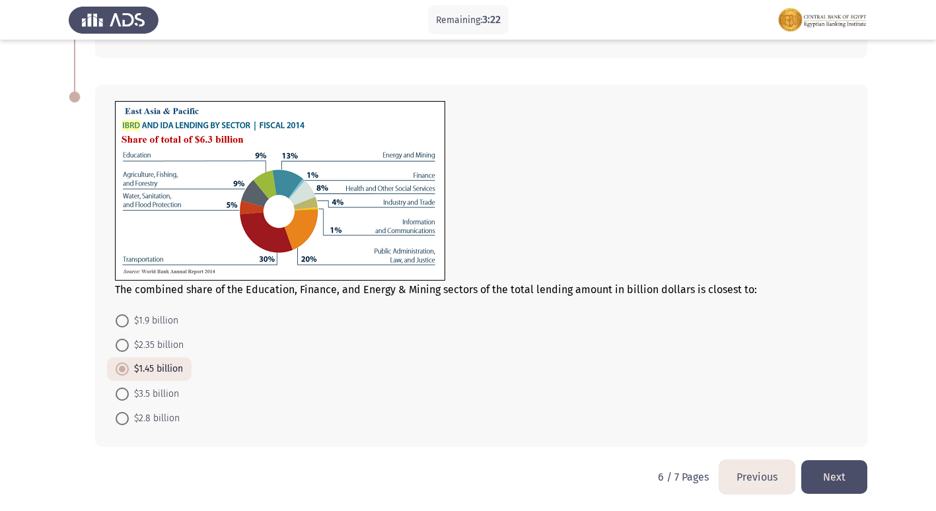
scroll to position [538, 0]
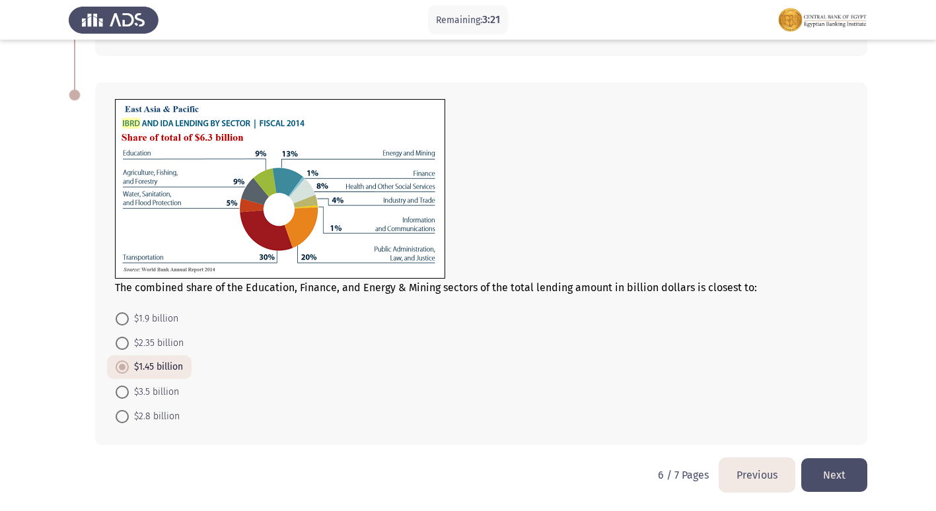
click at [817, 473] on button "Next" at bounding box center [834, 476] width 66 height 34
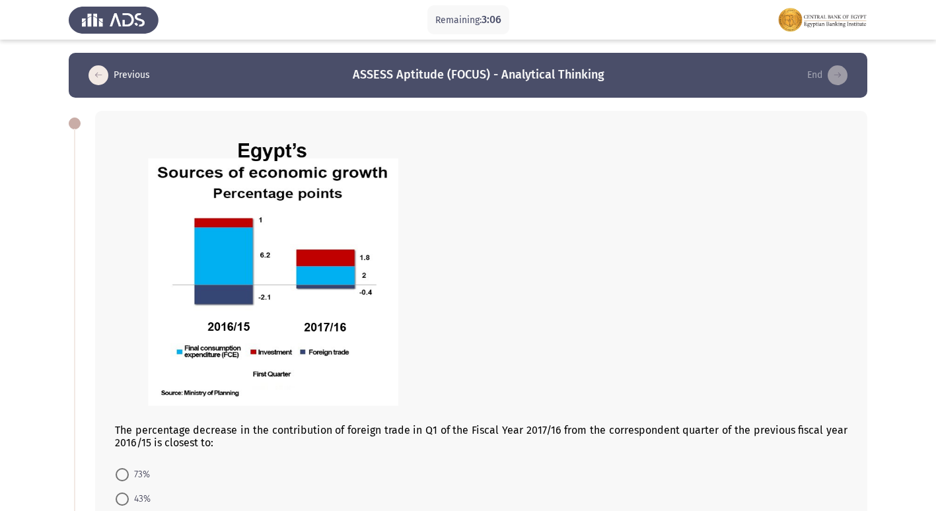
scroll to position [66, 0]
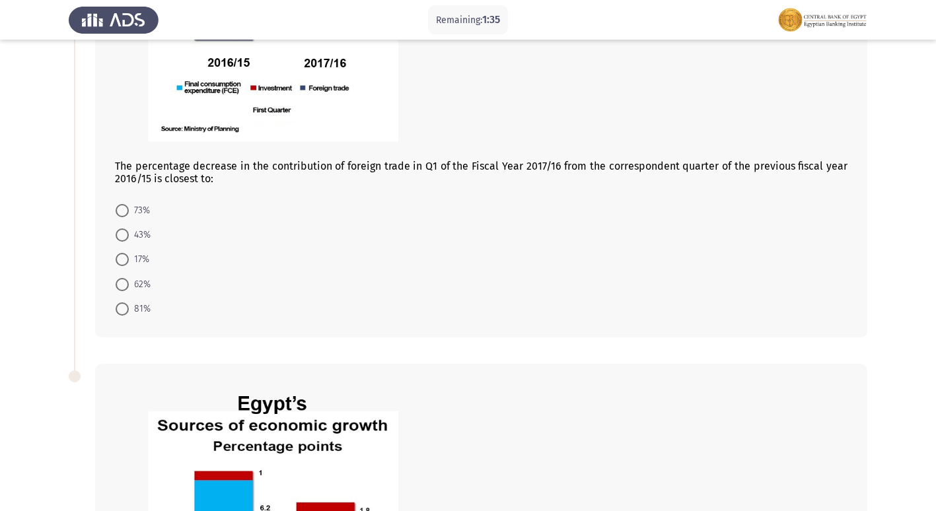
click at [139, 309] on span "81%" at bounding box center [140, 309] width 22 height 16
click at [129, 309] on input "81%" at bounding box center [122, 309] width 13 height 13
radio input "true"
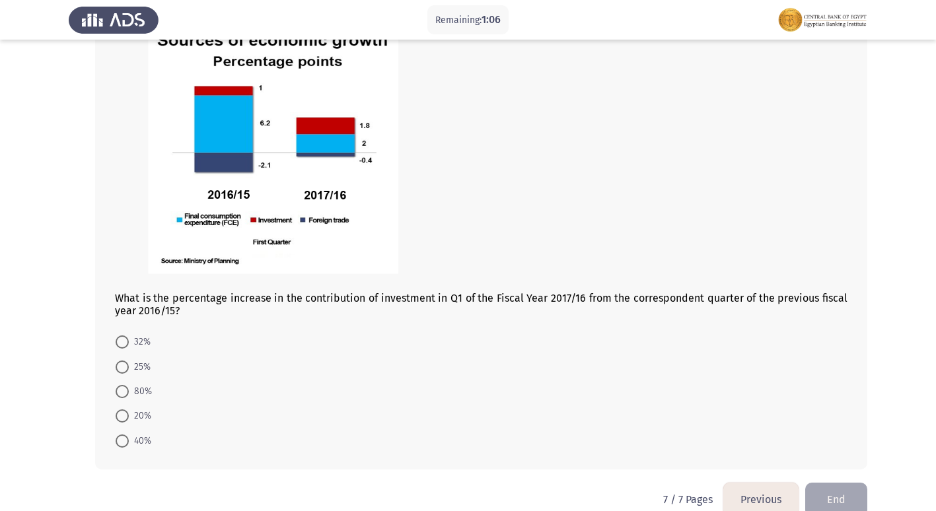
scroll to position [661, 0]
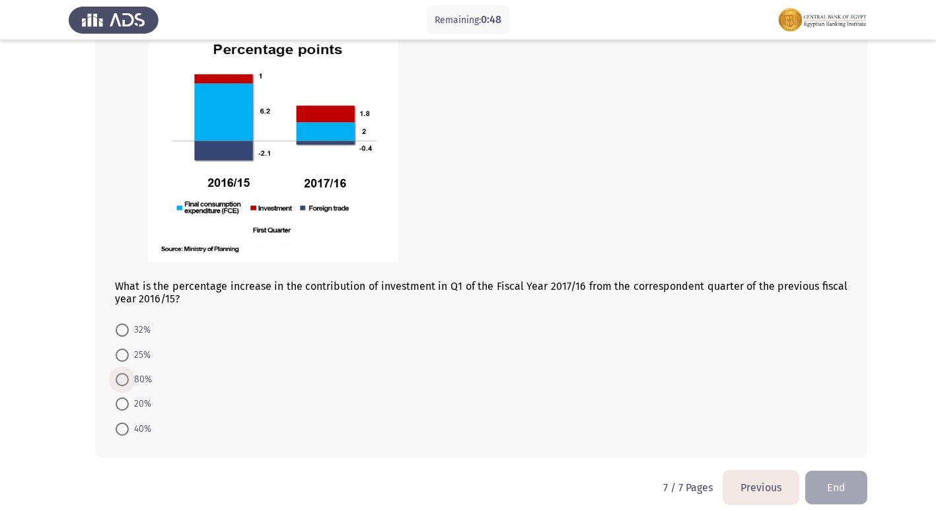
click at [147, 381] on span "80%" at bounding box center [140, 380] width 23 height 16
click at [129, 381] on input "80%" at bounding box center [122, 379] width 13 height 13
radio input "true"
click at [819, 490] on button "End" at bounding box center [836, 487] width 62 height 34
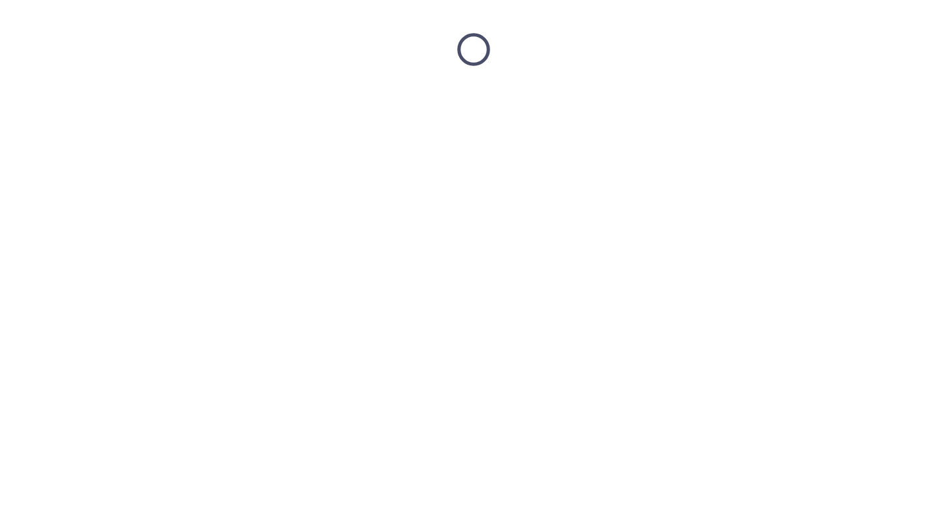
scroll to position [0, 0]
